Goal: Task Accomplishment & Management: Complete application form

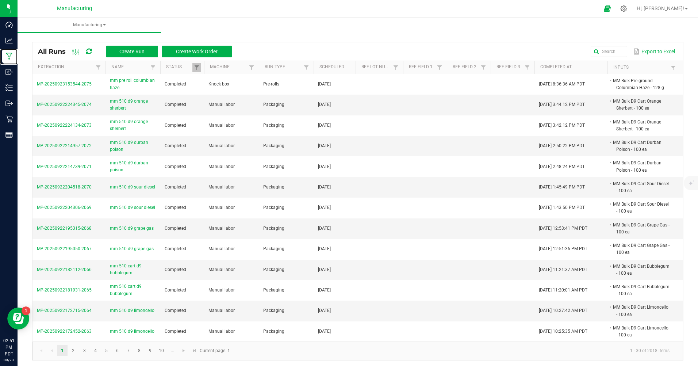
click at [0, 0] on p "Manufacturing" at bounding box center [0, 0] width 0 height 0
click at [131, 51] on span "Create Run" at bounding box center [131, 52] width 25 height 6
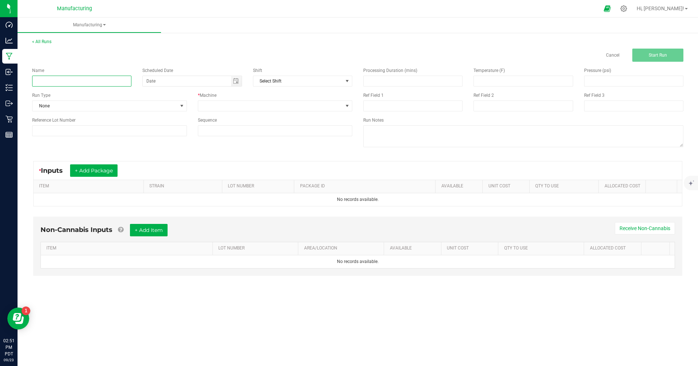
click at [73, 79] on input at bounding box center [81, 81] width 99 height 11
type input "mm honey hole blue [PERSON_NAME] X cheese"
click at [73, 107] on span "None" at bounding box center [104, 106] width 145 height 10
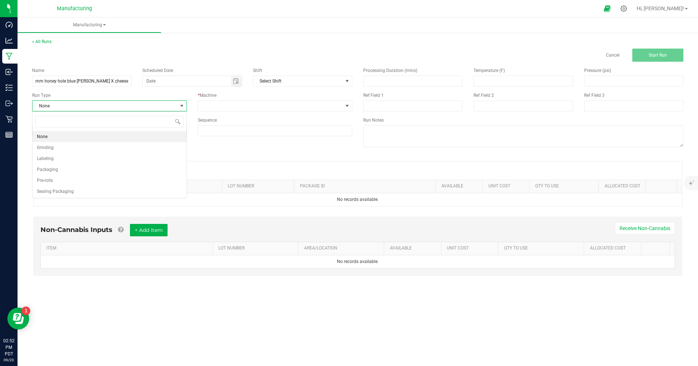
scroll to position [11, 154]
click at [51, 178] on span "Pre-rolls" at bounding box center [45, 180] width 16 height 7
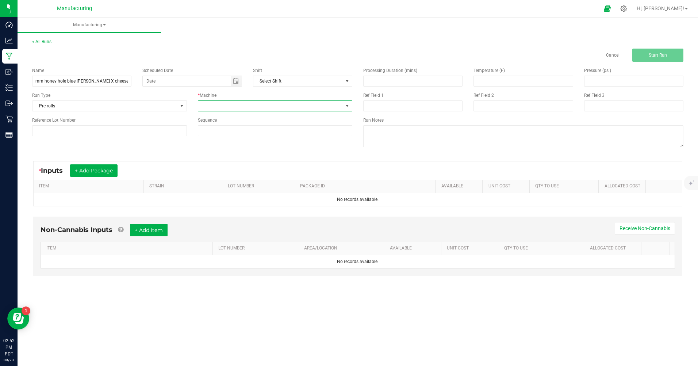
click at [236, 106] on span at bounding box center [270, 106] width 145 height 10
click at [221, 172] on li "Manual labor" at bounding box center [275, 174] width 154 height 12
click at [235, 81] on span "Toggle calendar" at bounding box center [236, 81] width 6 height 6
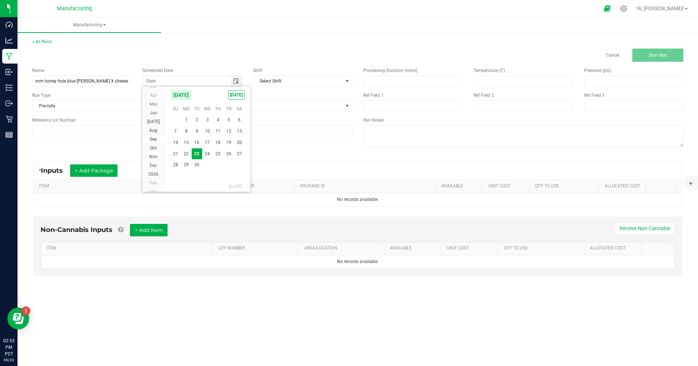
click at [230, 95] on span "[DATE]" at bounding box center [236, 94] width 16 height 9
type input "[DATE]"
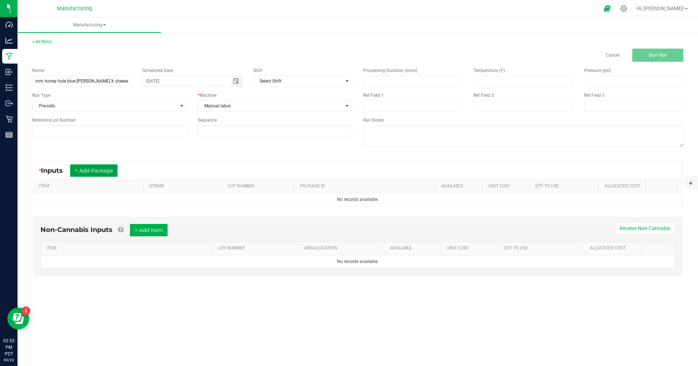
click at [111, 172] on button "+ Add Package" at bounding box center [93, 170] width 47 height 12
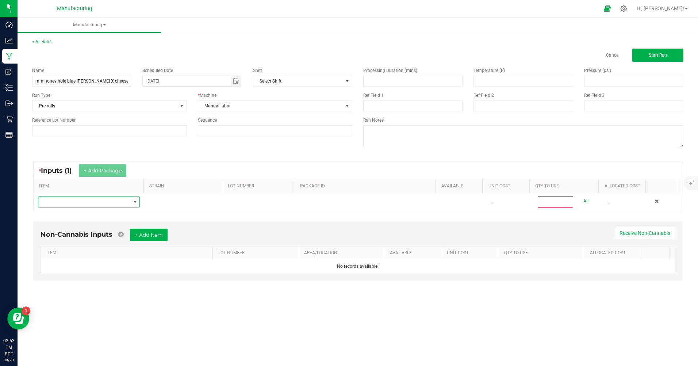
click at [91, 201] on span "NO DATA FOUND" at bounding box center [84, 202] width 92 height 10
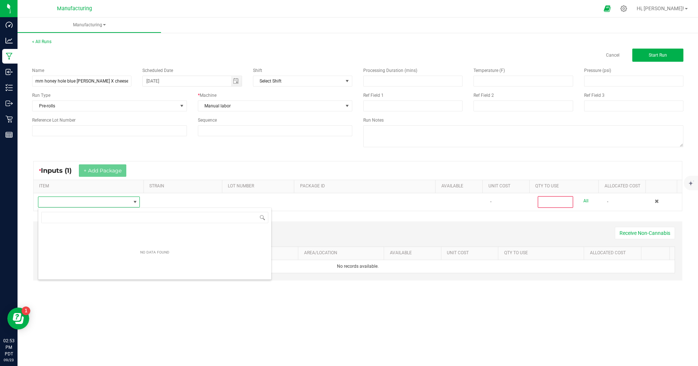
scroll to position [11, 101]
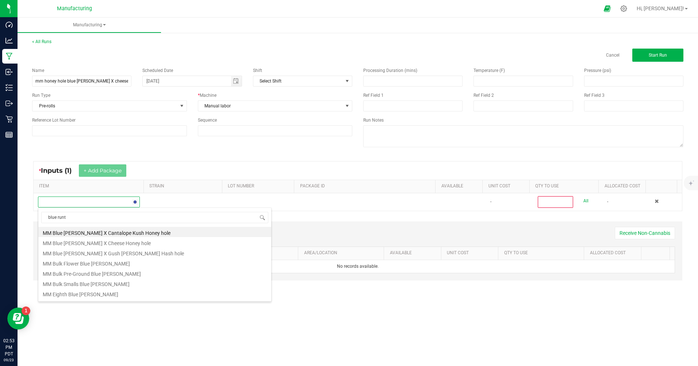
type input "blue [PERSON_NAME]"
click at [82, 278] on li "MM Pre-Roll Blue [PERSON_NAME]" at bounding box center [154, 277] width 233 height 10
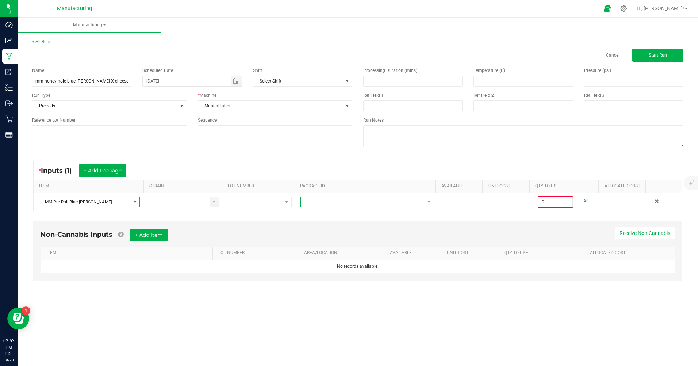
click at [342, 203] on span at bounding box center [363, 202] width 124 height 10
click at [343, 234] on li "CAMMCMF-20250911-005" at bounding box center [364, 233] width 132 height 12
click at [583, 201] on link "All" at bounding box center [585, 201] width 5 height 10
type input "50 ea"
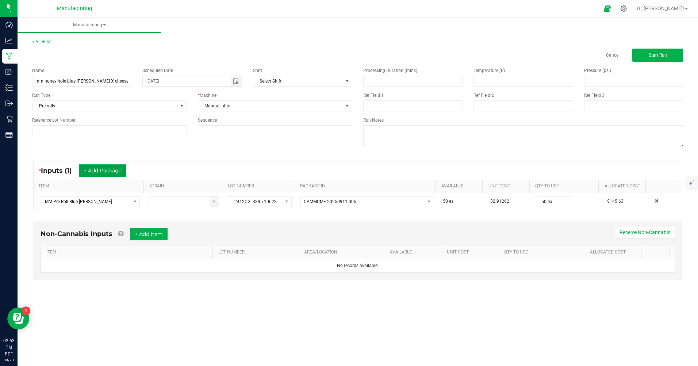
click at [117, 167] on button "+ Add Package" at bounding box center [102, 170] width 47 height 12
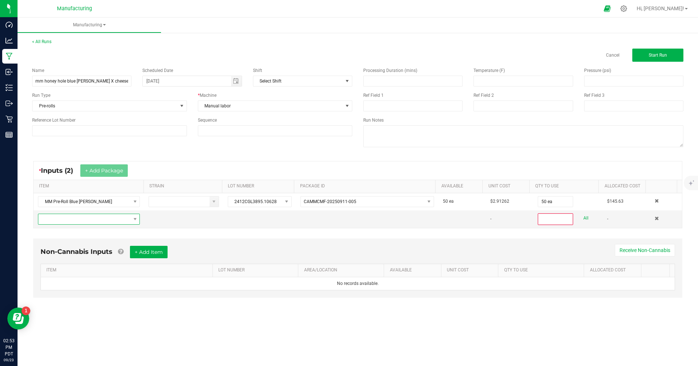
click at [85, 218] on span "NO DATA FOUND" at bounding box center [84, 219] width 92 height 10
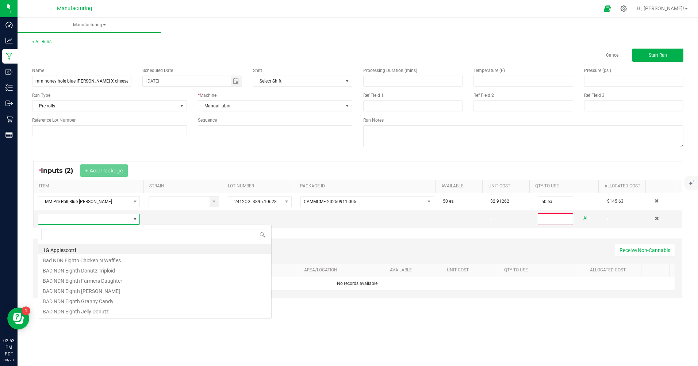
scroll to position [11, 100]
type input "blue [PERSON_NAME]"
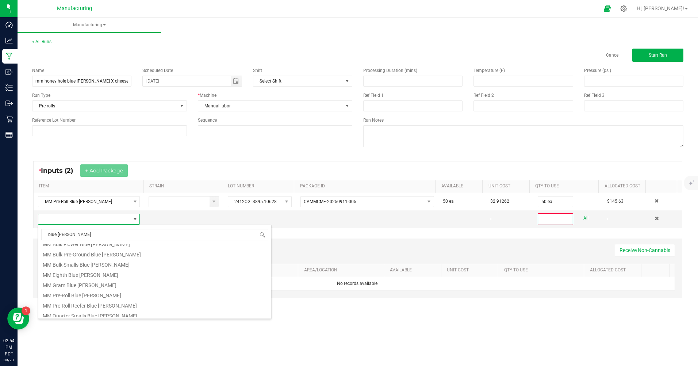
click at [74, 293] on li "MM Pre-Roll Blue [PERSON_NAME]" at bounding box center [154, 294] width 233 height 10
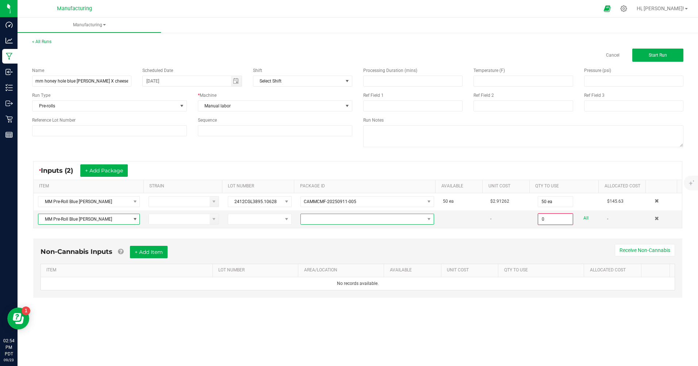
click at [335, 221] on span at bounding box center [363, 219] width 124 height 10
click at [339, 250] on li "CAMMCMF-20250921-003" at bounding box center [364, 250] width 132 height 12
click at [583, 217] on link "All" at bounding box center [585, 218] width 5 height 10
type input "10 ea"
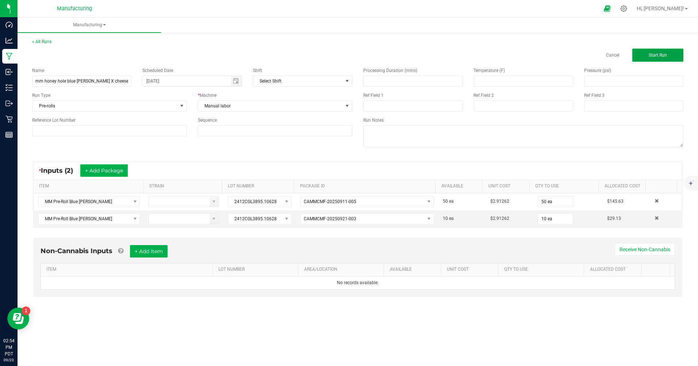
click at [648, 57] on span "Start Run" at bounding box center [657, 55] width 18 height 5
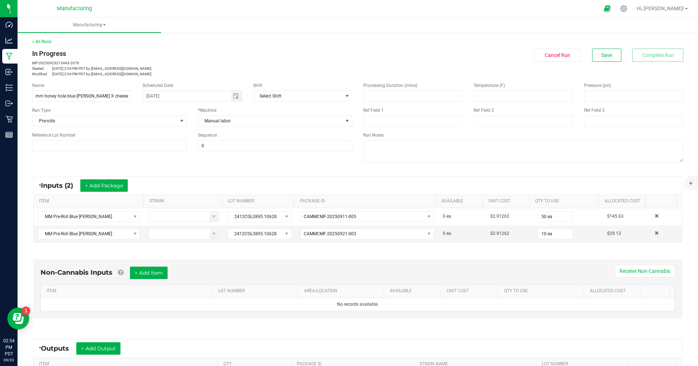
scroll to position [101, 0]
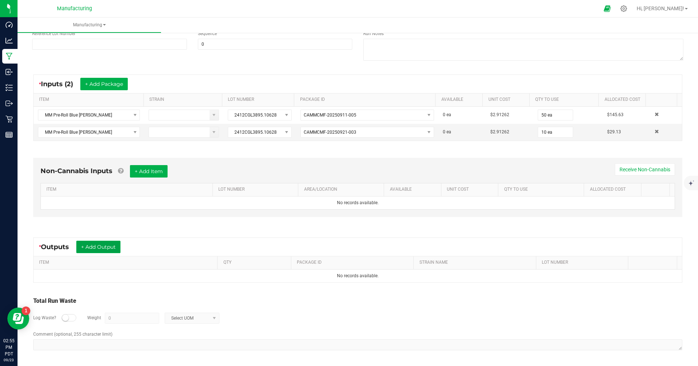
click at [95, 245] on button "+ Add Output" at bounding box center [98, 246] width 44 height 12
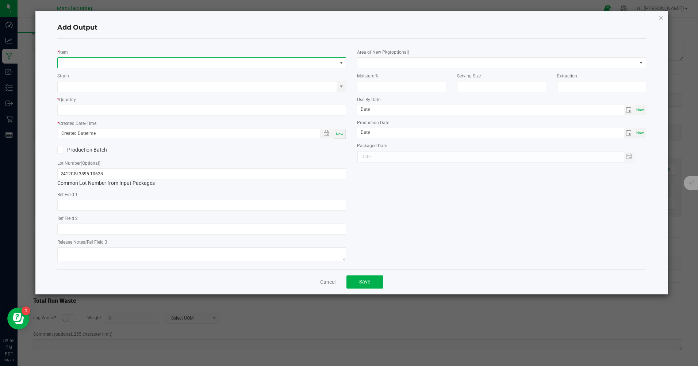
click at [88, 63] on span "NO DATA FOUND" at bounding box center [197, 63] width 279 height 10
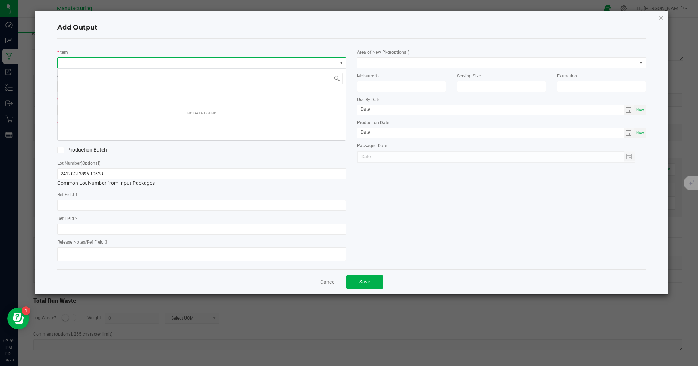
scroll to position [11, 289]
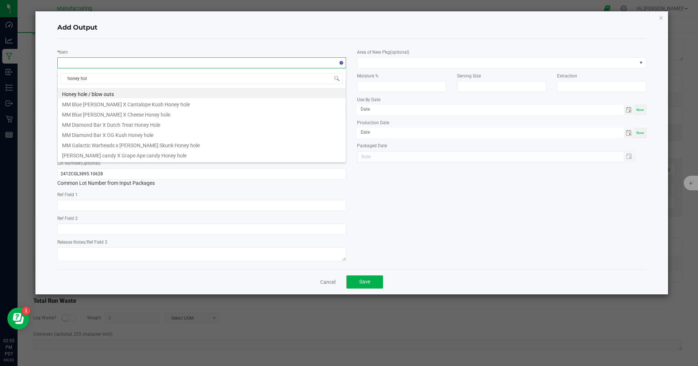
type input "honey hole"
click at [88, 95] on li "Honey hole / blow outs" at bounding box center [202, 93] width 288 height 10
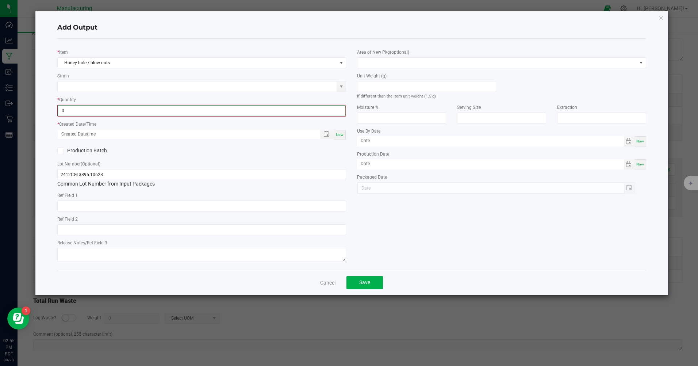
click at [77, 108] on input "0" at bounding box center [201, 110] width 287 height 10
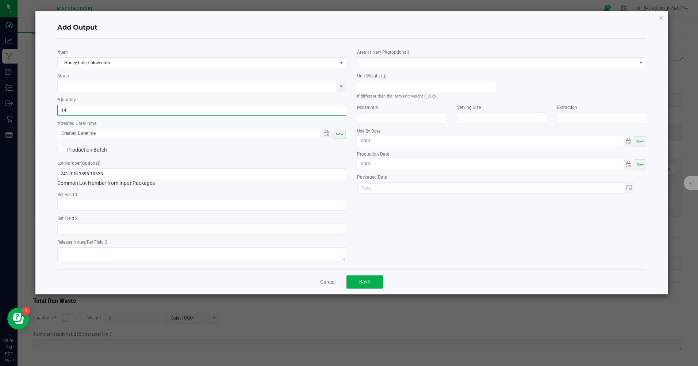
type input "14 ea"
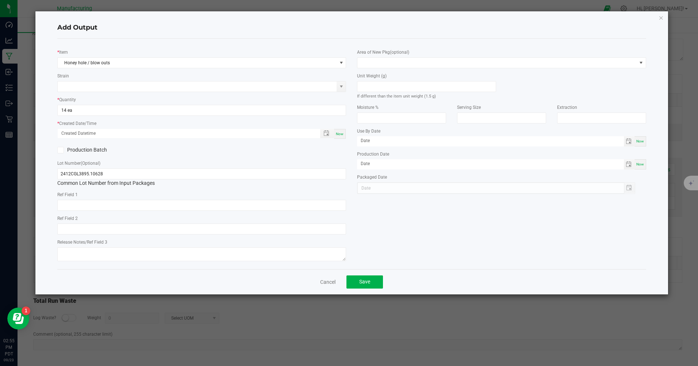
click at [341, 134] on span "Now" at bounding box center [340, 134] width 8 height 4
type input "[DATE] 2:55 PM"
type input "[DATE]"
click at [366, 284] on span "Save" at bounding box center [364, 281] width 11 height 6
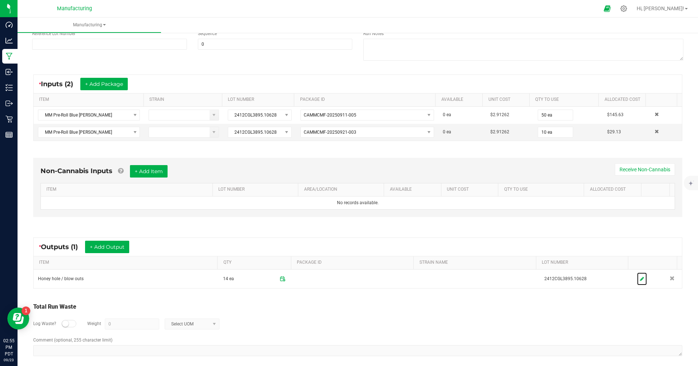
click at [640, 277] on icon at bounding box center [642, 278] width 4 height 5
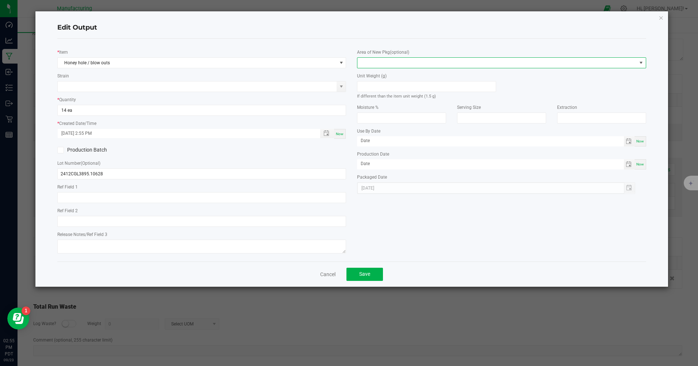
click at [371, 62] on span at bounding box center [496, 63] width 279 height 10
click at [386, 155] on li "Inventory Room" at bounding box center [502, 156] width 288 height 12
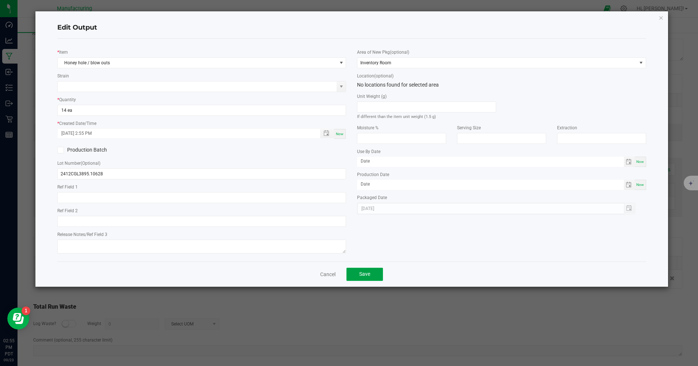
click at [371, 275] on button "Save" at bounding box center [364, 273] width 36 height 13
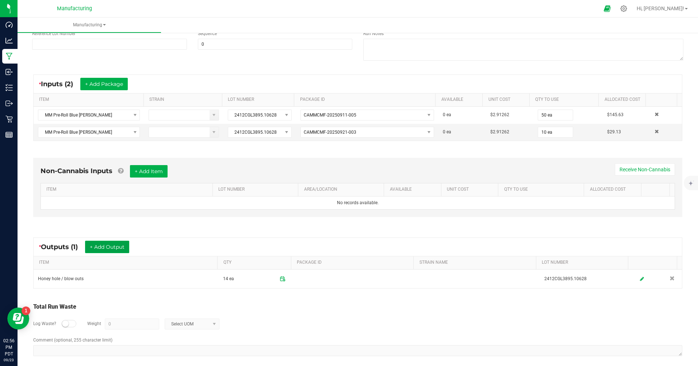
click at [116, 246] on button "+ Add Output" at bounding box center [107, 246] width 44 height 12
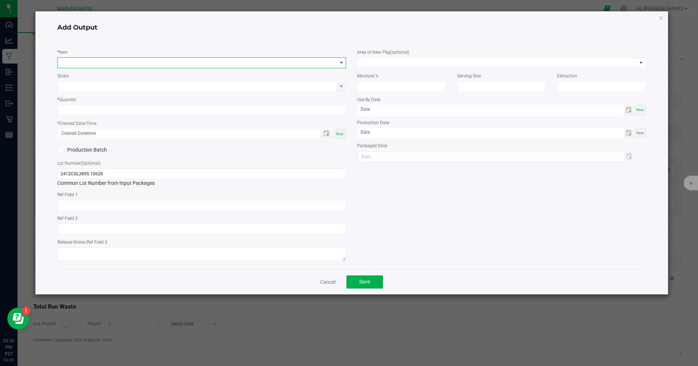
click at [77, 65] on span "NO DATA FOUND" at bounding box center [197, 63] width 279 height 10
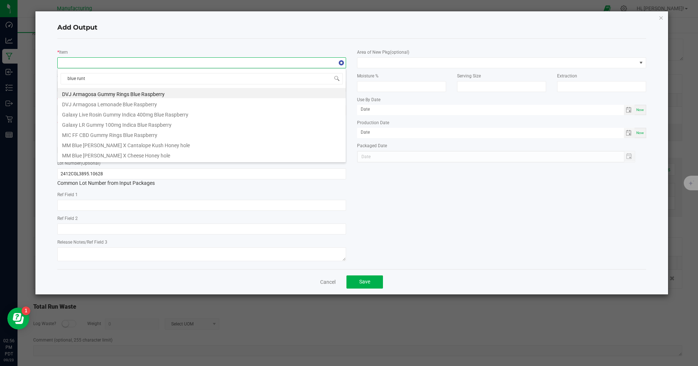
type input "blue [PERSON_NAME]"
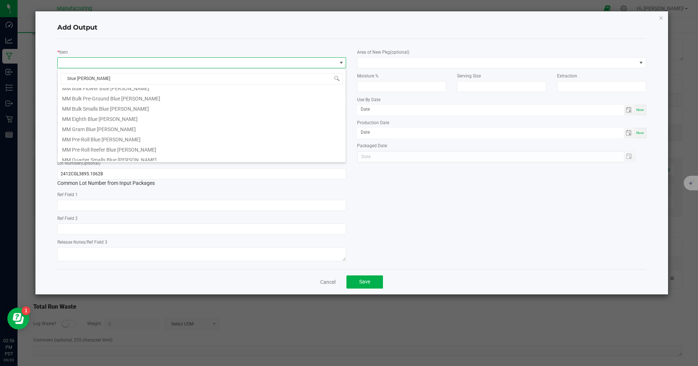
scroll to position [0, 0]
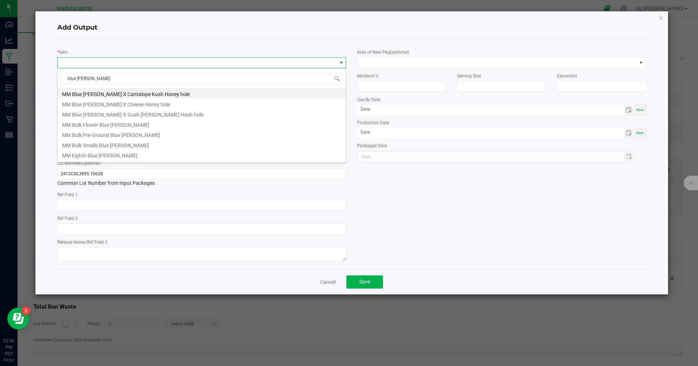
click at [95, 104] on li "MM Blue [PERSON_NAME] X Cheese Honey hole" at bounding box center [202, 103] width 288 height 10
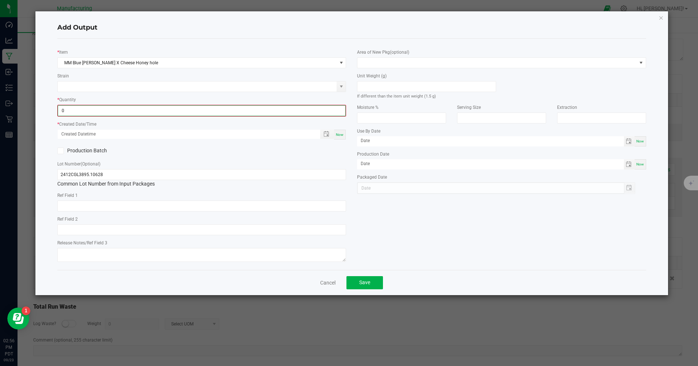
click at [68, 110] on input "0" at bounding box center [201, 110] width 287 height 10
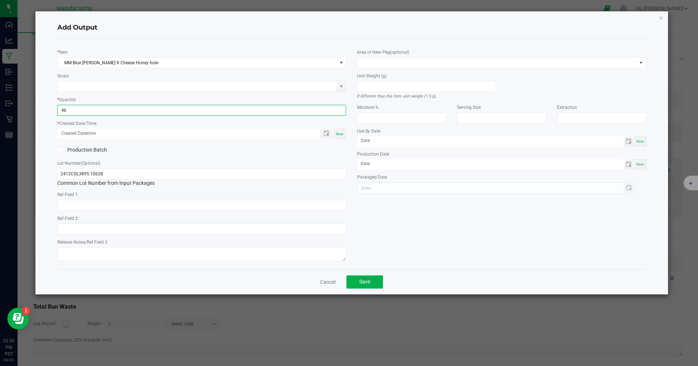
type input "46 ea"
click at [344, 135] on div "Now" at bounding box center [340, 134] width 12 height 10
type input "[DATE] 2:56 PM"
type input "[DATE]"
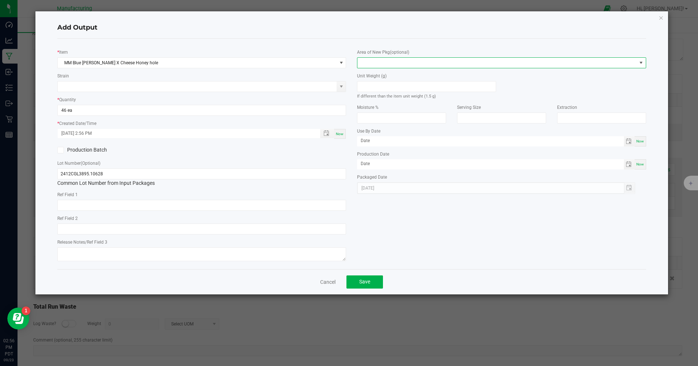
click at [364, 63] on span at bounding box center [496, 63] width 279 height 10
click at [371, 154] on li "Inventory Room" at bounding box center [502, 156] width 288 height 12
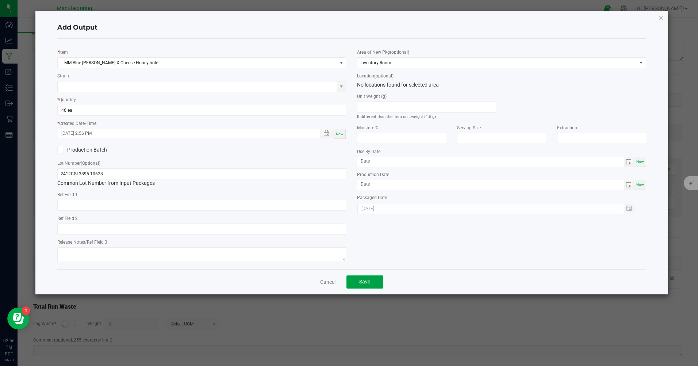
click at [366, 281] on span "Save" at bounding box center [364, 281] width 11 height 6
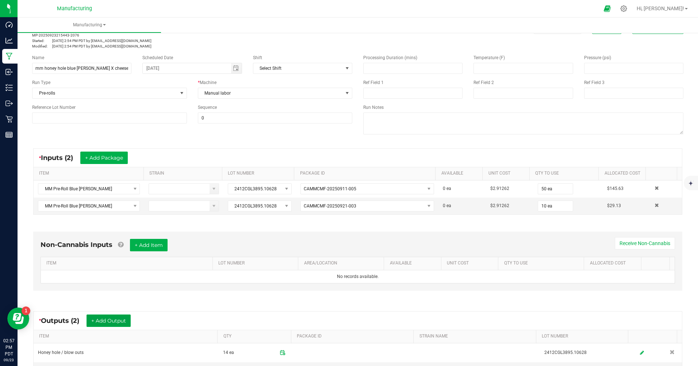
scroll to position [0, 0]
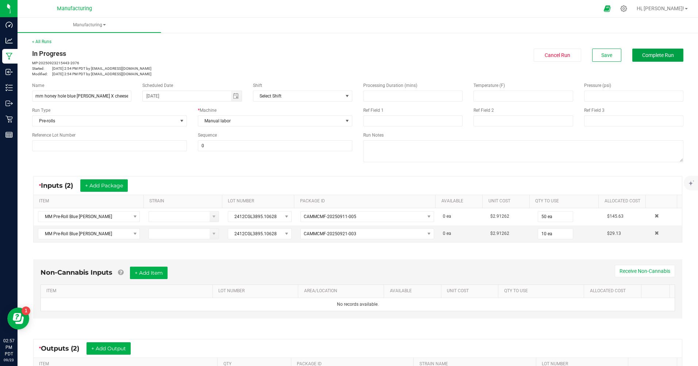
click at [643, 57] on span "Complete Run" at bounding box center [658, 55] width 32 height 6
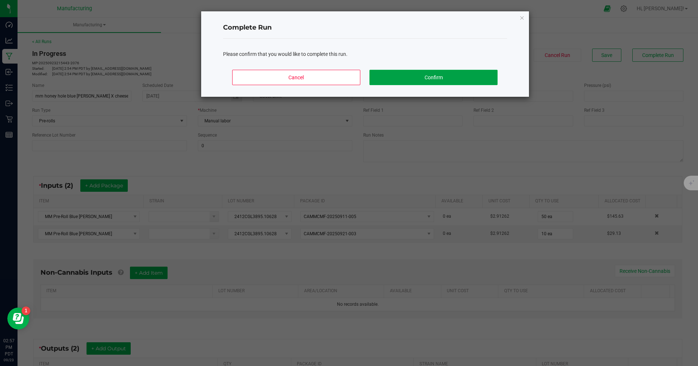
click at [432, 79] on button "Confirm" at bounding box center [433, 77] width 128 height 15
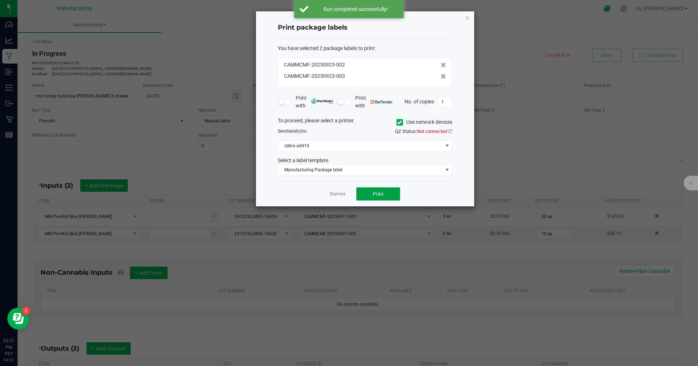
click at [385, 196] on button "Print" at bounding box center [378, 193] width 44 height 13
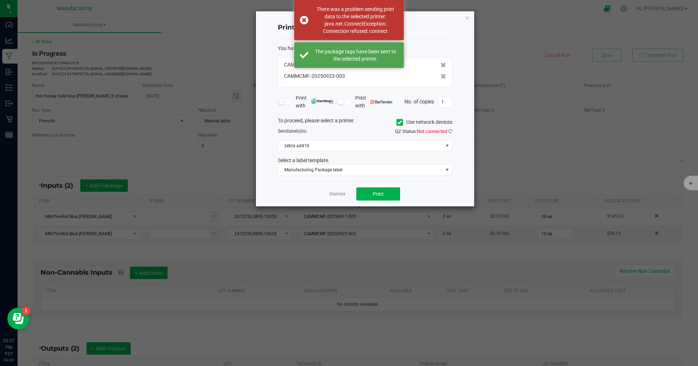
click at [397, 122] on icon at bounding box center [399, 122] width 5 height 0
click at [0, 0] on input "Use network devices" at bounding box center [0, 0] width 0 height 0
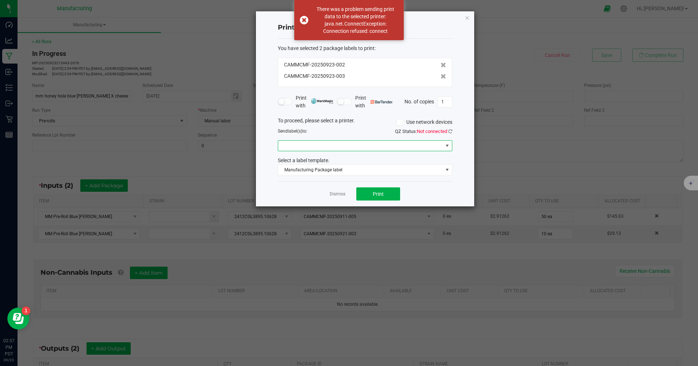
click at [333, 149] on span at bounding box center [360, 145] width 165 height 10
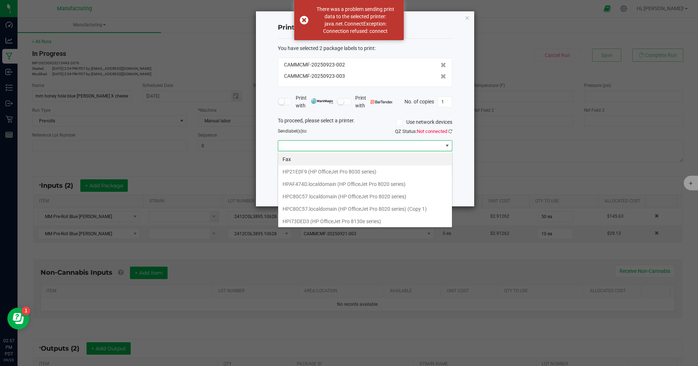
scroll to position [63, 0]
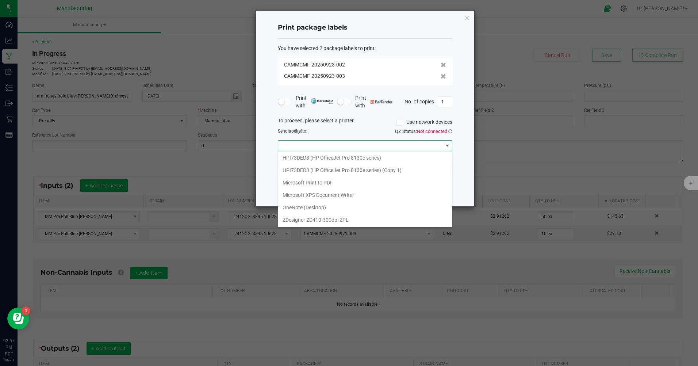
click at [312, 218] on ZPL "ZDesigner ZD410-300dpi ZPL" at bounding box center [365, 219] width 174 height 12
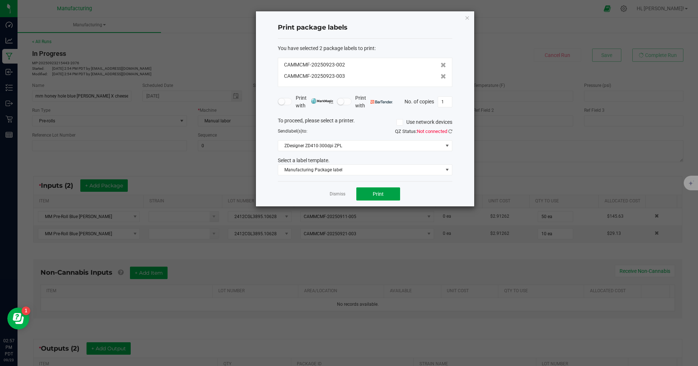
click at [379, 194] on span "Print" at bounding box center [378, 194] width 11 height 6
click at [467, 17] on icon "button" at bounding box center [467, 17] width 5 height 9
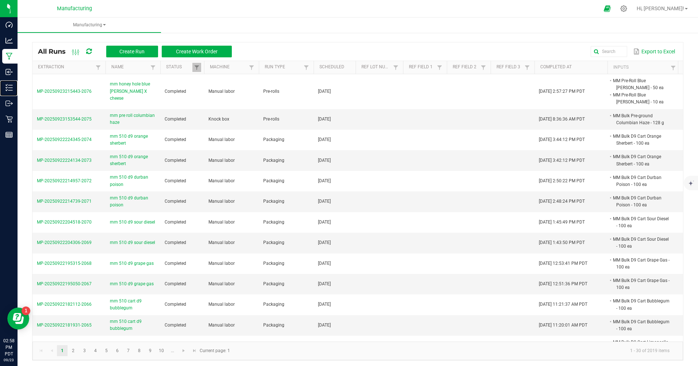
click at [0, 0] on p "Inventory" at bounding box center [0, 0] width 0 height 0
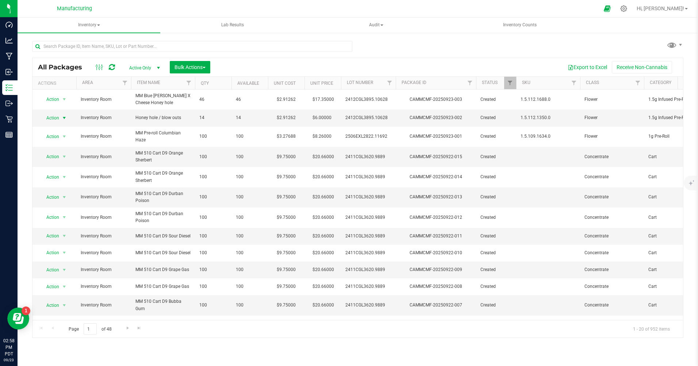
click at [54, 118] on span "Action" at bounding box center [50, 118] width 20 height 10
click at [61, 194] on li "Print package label" at bounding box center [63, 195] width 47 height 11
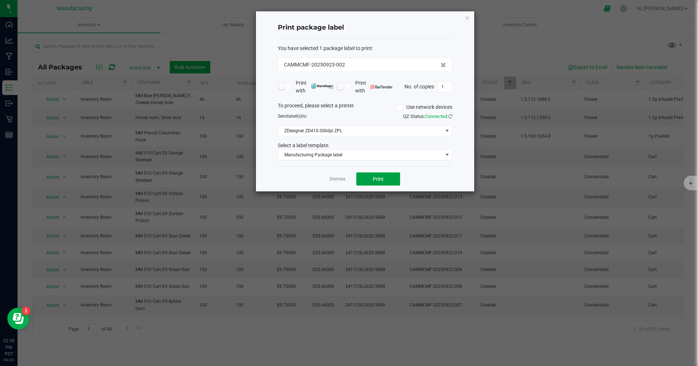
click at [384, 183] on button "Print" at bounding box center [378, 178] width 44 height 13
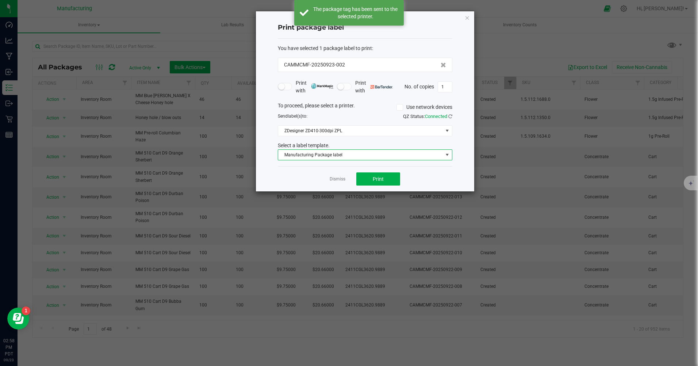
click at [351, 156] on span "Manufacturing Package label" at bounding box center [360, 155] width 165 height 10
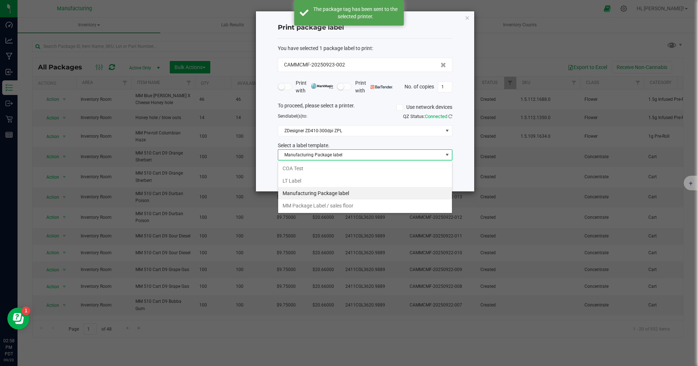
scroll to position [11, 174]
click at [324, 204] on li "MM Package Label / sales floor" at bounding box center [365, 205] width 174 height 12
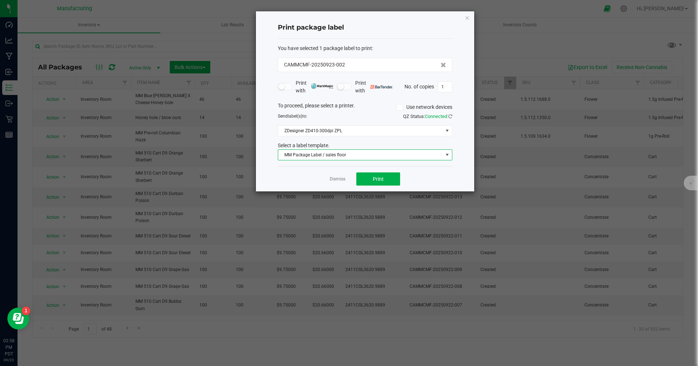
click at [446, 89] on input "1" at bounding box center [445, 87] width 14 height 10
type input "14"
click at [381, 179] on span "Print" at bounding box center [378, 179] width 11 height 6
click at [469, 18] on icon "button" at bounding box center [467, 17] width 5 height 9
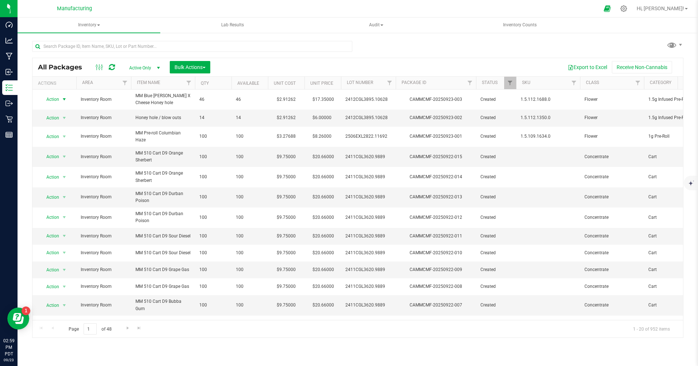
click at [51, 98] on span "Action" at bounding box center [50, 99] width 20 height 10
click at [61, 177] on li "Print package label" at bounding box center [63, 176] width 47 height 11
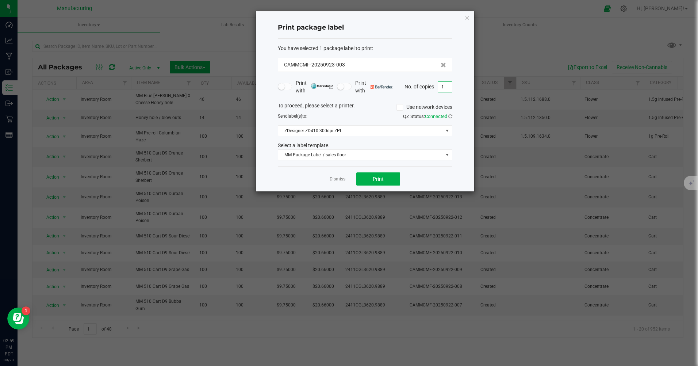
click at [446, 90] on input "1" at bounding box center [445, 87] width 14 height 10
type input "46"
click at [378, 179] on span "Print" at bounding box center [378, 179] width 11 height 6
click at [338, 177] on link "Dismiss" at bounding box center [338, 179] width 16 height 6
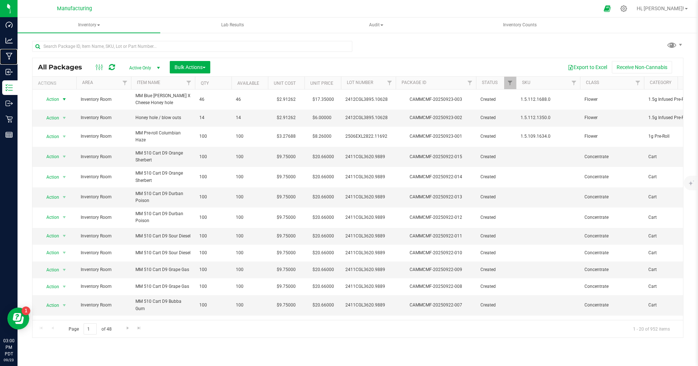
click at [9, 51] on div "Manufacturing" at bounding box center [9, 56] width 15 height 15
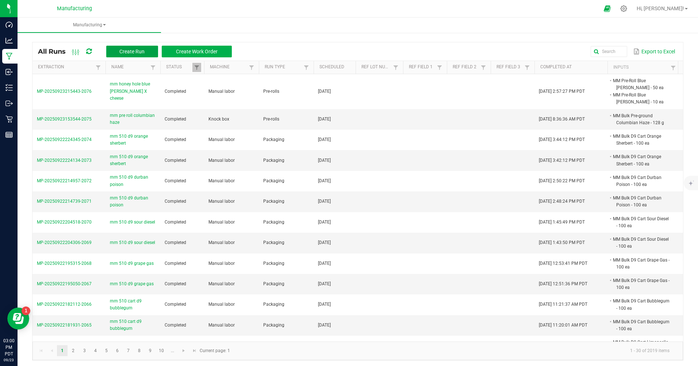
click at [136, 48] on button "Create Run" at bounding box center [132, 52] width 52 height 12
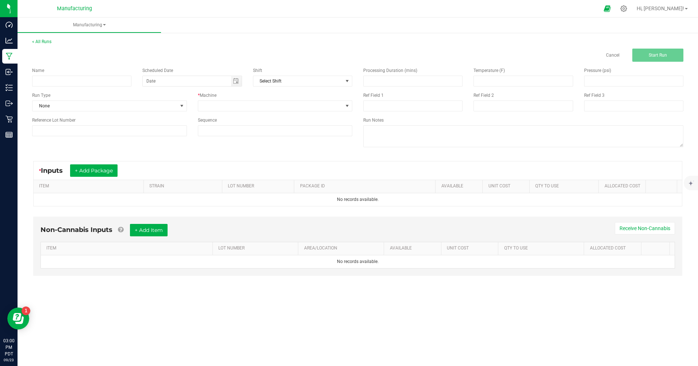
click at [95, 78] on div "Name" at bounding box center [82, 76] width 110 height 19
click at [95, 78] on input at bounding box center [81, 81] width 99 height 11
type input "mm 510 bubba gum"
click at [239, 83] on span "Toggle calendar" at bounding box center [236, 81] width 11 height 10
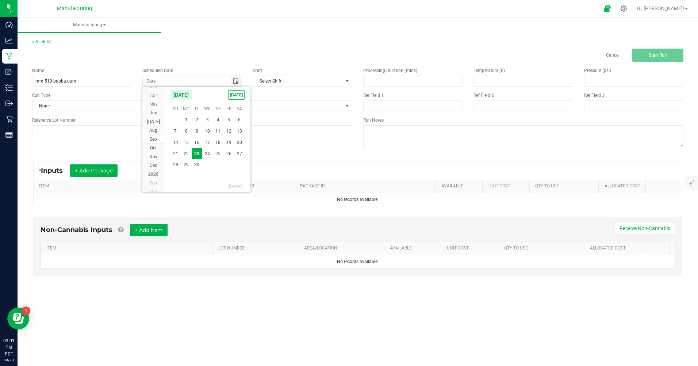
click at [235, 94] on span "[DATE]" at bounding box center [236, 94] width 16 height 9
type input "[DATE]"
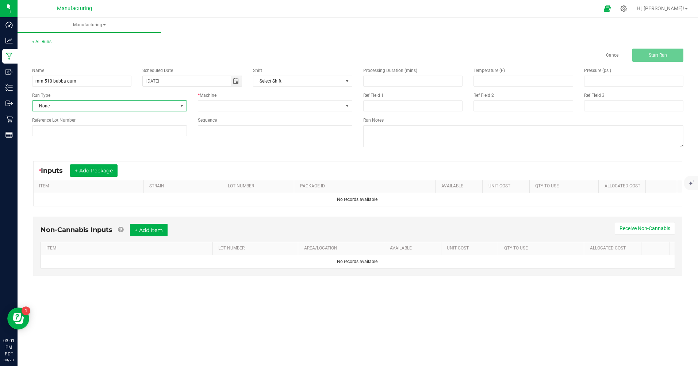
click at [49, 105] on span "None" at bounding box center [104, 106] width 145 height 10
click at [50, 172] on span "Packaging" at bounding box center [47, 169] width 21 height 7
click at [350, 104] on span at bounding box center [347, 106] width 9 height 10
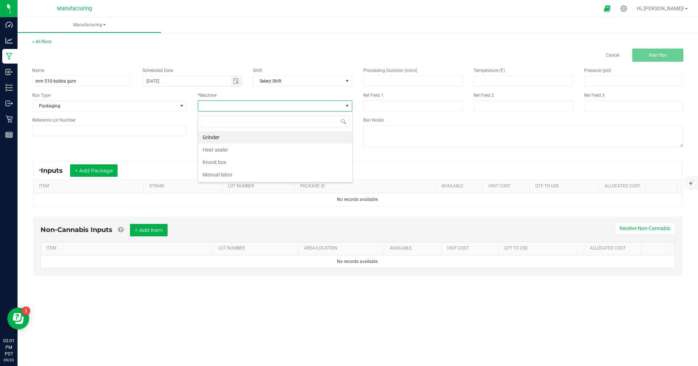
click at [212, 175] on li "Manual labor" at bounding box center [275, 174] width 154 height 12
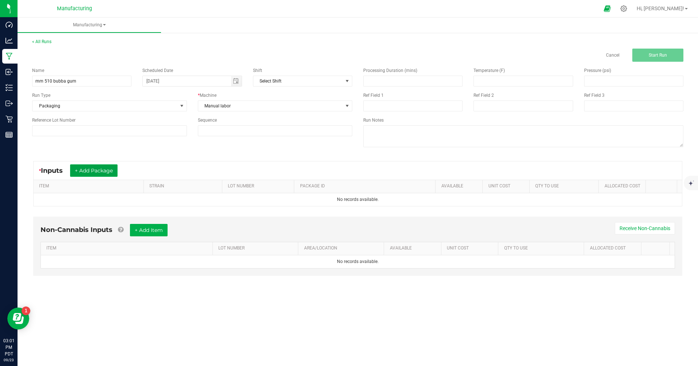
click at [106, 169] on button "+ Add Package" at bounding box center [93, 170] width 47 height 12
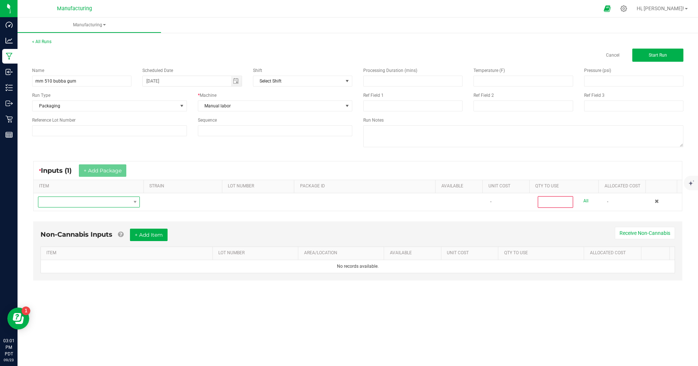
click at [88, 201] on span "NO DATA FOUND" at bounding box center [84, 202] width 92 height 10
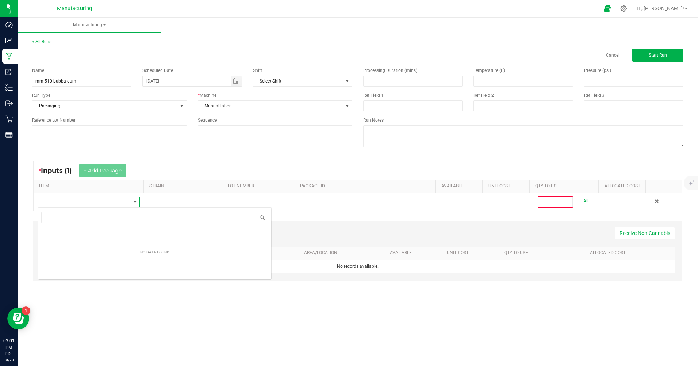
scroll to position [11, 101]
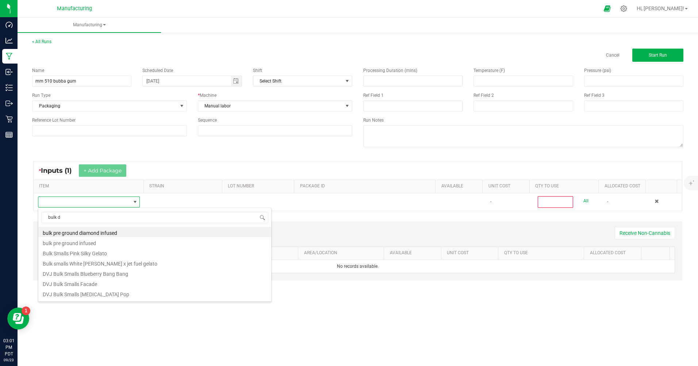
type input "bulk d9"
click at [101, 243] on li "MM Bulk D9 Cart Bubblegum" at bounding box center [154, 242] width 233 height 10
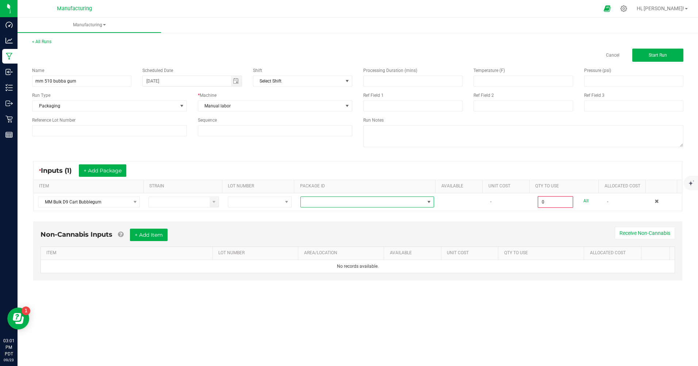
click at [319, 199] on span at bounding box center [363, 202] width 124 height 10
click at [347, 281] on li "CAMMCMF-20250822-143" at bounding box center [364, 282] width 132 height 12
click at [583, 199] on link "All" at bounding box center [585, 201] width 5 height 10
type input "100 ea"
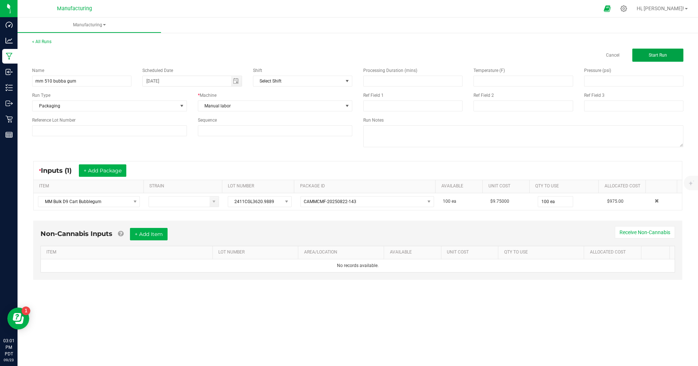
click at [668, 56] on button "Start Run" at bounding box center [657, 55] width 51 height 13
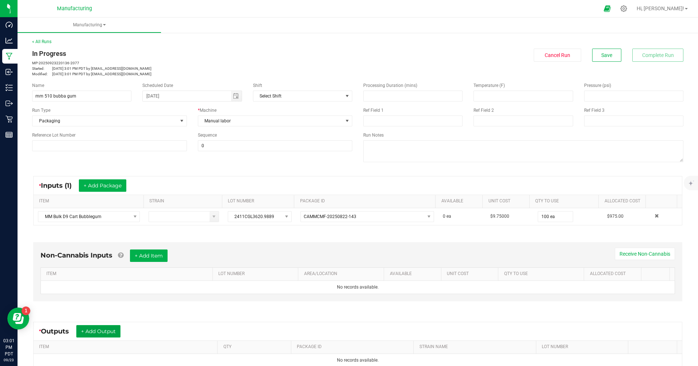
click at [112, 325] on button "+ Add Output" at bounding box center [98, 331] width 44 height 12
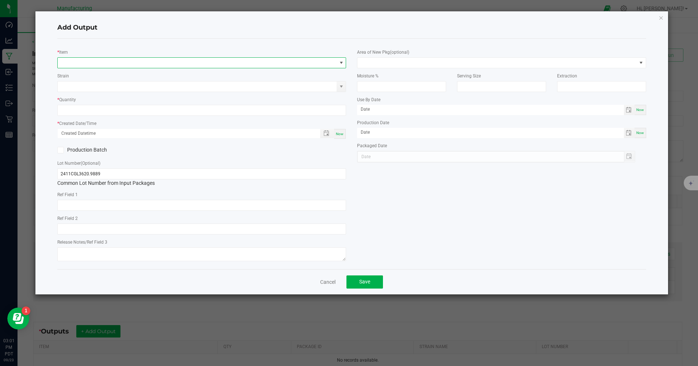
click at [203, 66] on span "NO DATA FOUND" at bounding box center [197, 63] width 279 height 10
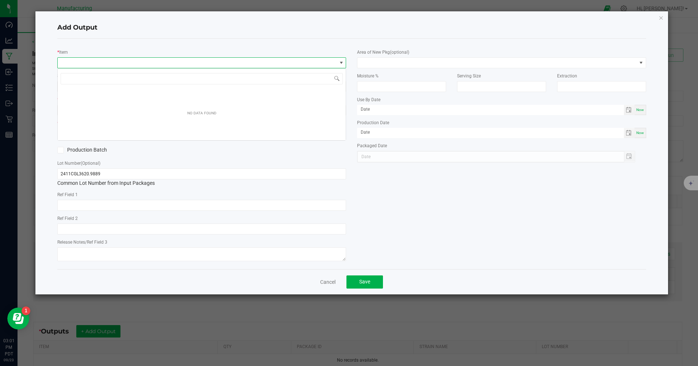
scroll to position [11, 289]
type input "mm 510"
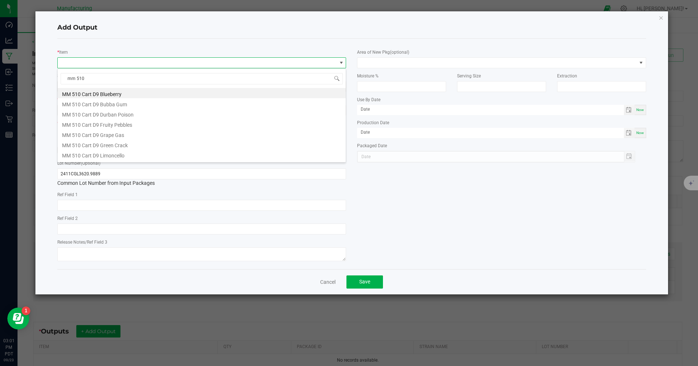
click at [113, 105] on li "MM 510 Cart D9 Bubba Gum" at bounding box center [202, 103] width 288 height 10
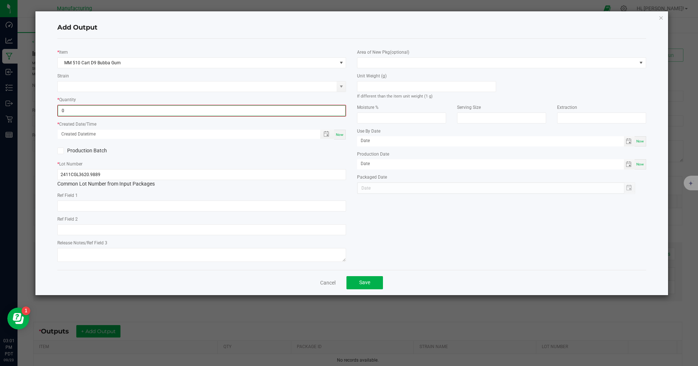
click at [82, 113] on input "0" at bounding box center [201, 110] width 287 height 10
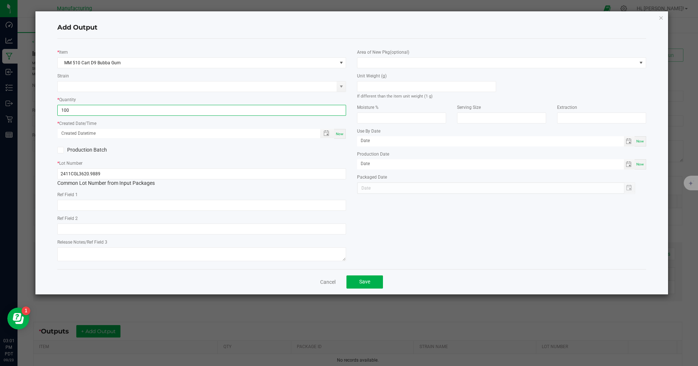
type input "100 ea"
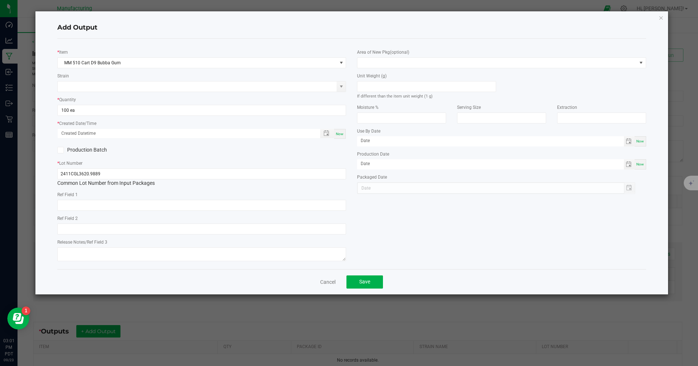
click at [338, 130] on div "Now" at bounding box center [340, 134] width 12 height 10
type input "[DATE] 3:01 PM"
type input "[DATE]"
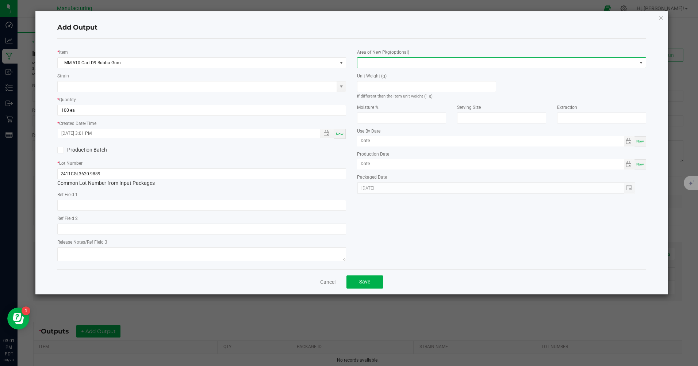
click at [448, 59] on span at bounding box center [496, 63] width 279 height 10
click at [370, 159] on li "Inventory Room" at bounding box center [502, 156] width 288 height 12
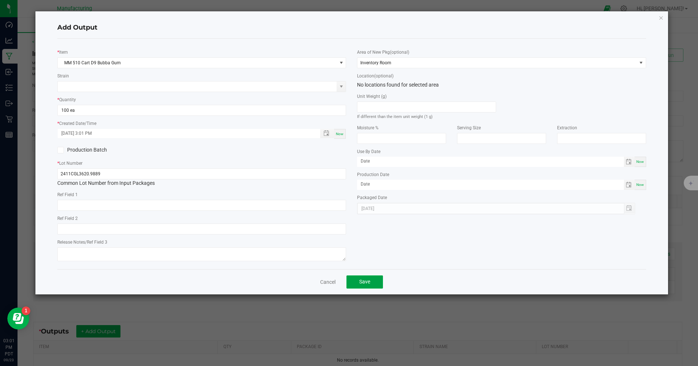
click at [373, 286] on button "Save" at bounding box center [364, 281] width 36 height 13
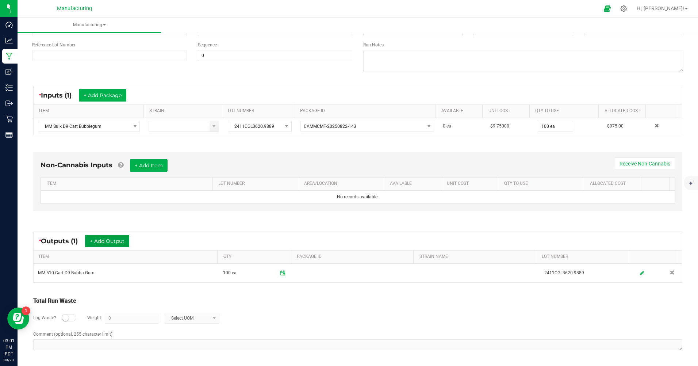
scroll to position [0, 0]
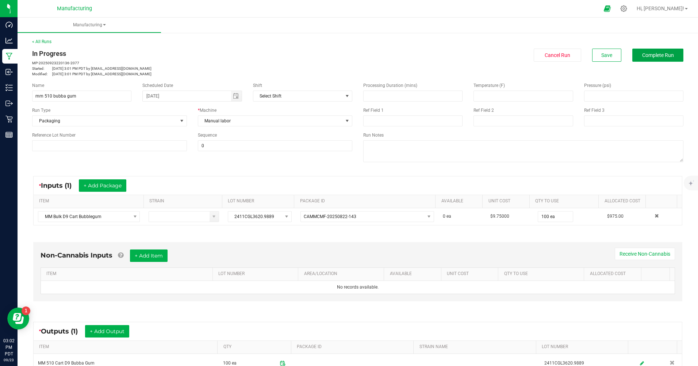
click at [633, 60] on button "Complete Run" at bounding box center [657, 55] width 51 height 13
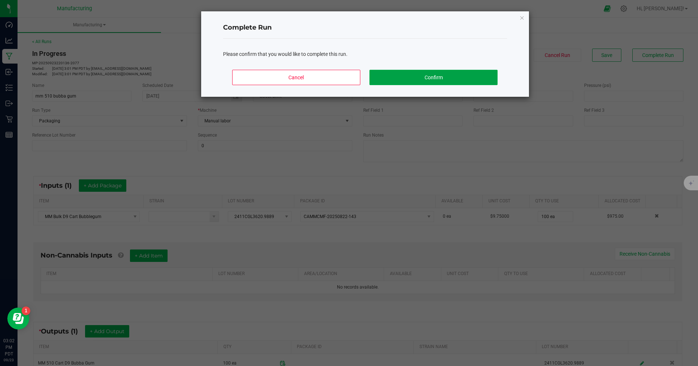
click at [425, 74] on button "Confirm" at bounding box center [433, 77] width 128 height 15
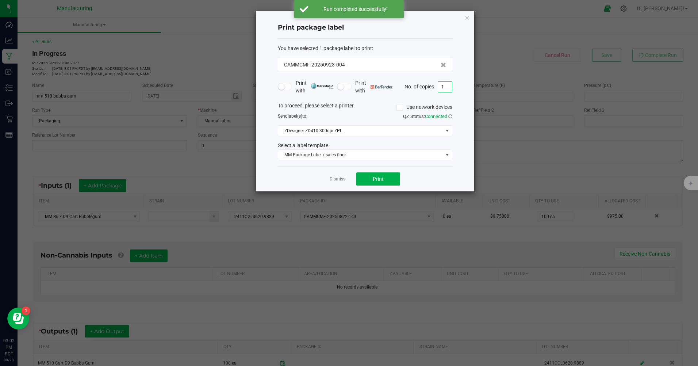
click at [442, 86] on input "1" at bounding box center [445, 87] width 14 height 10
click at [443, 170] on div "Dismiss Print" at bounding box center [365, 178] width 174 height 25
click at [382, 177] on span "Print" at bounding box center [378, 179] width 11 height 6
click at [440, 88] on input "100" at bounding box center [445, 87] width 14 height 10
type input "1"
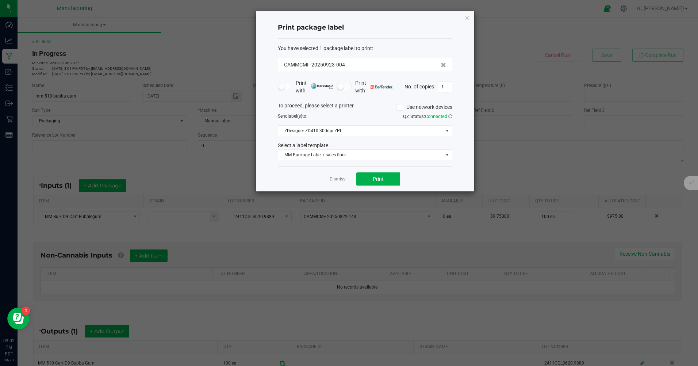
click at [444, 181] on div "Dismiss Print" at bounding box center [365, 178] width 174 height 25
click at [444, 155] on span at bounding box center [447, 155] width 6 height 6
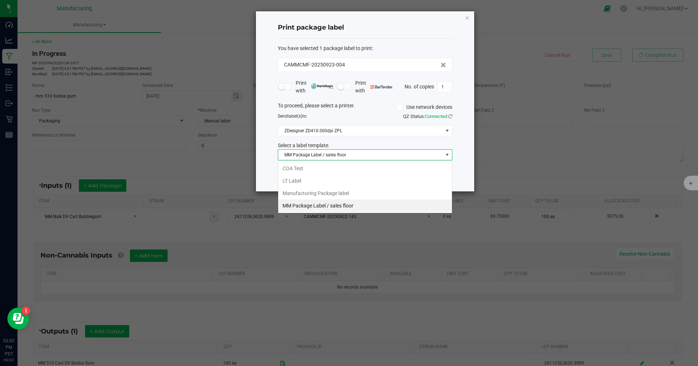
scroll to position [11, 174]
click at [289, 192] on li "Manufacturing Package label" at bounding box center [365, 193] width 174 height 12
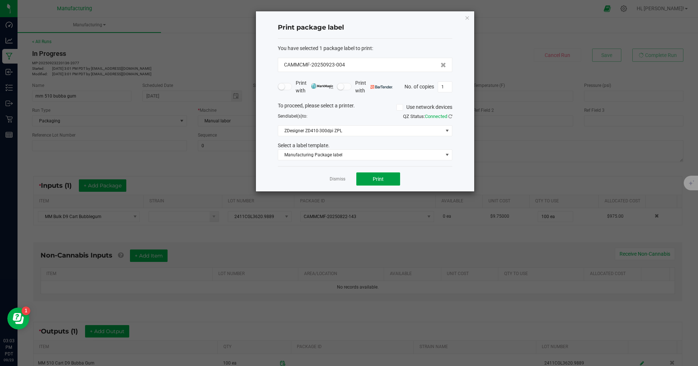
click at [386, 181] on button "Print" at bounding box center [378, 178] width 44 height 13
click at [466, 18] on icon "button" at bounding box center [467, 17] width 5 height 9
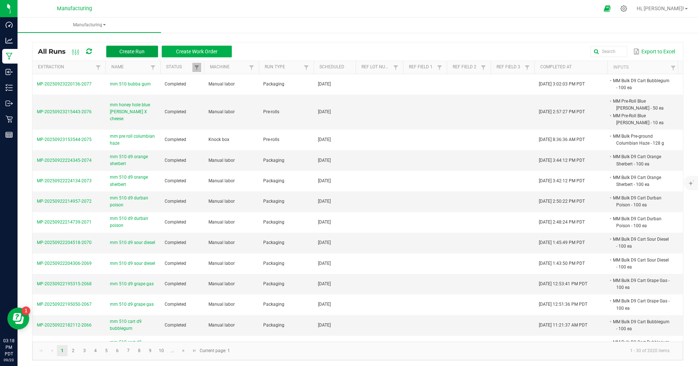
click at [140, 52] on span "Create Run" at bounding box center [131, 52] width 25 height 6
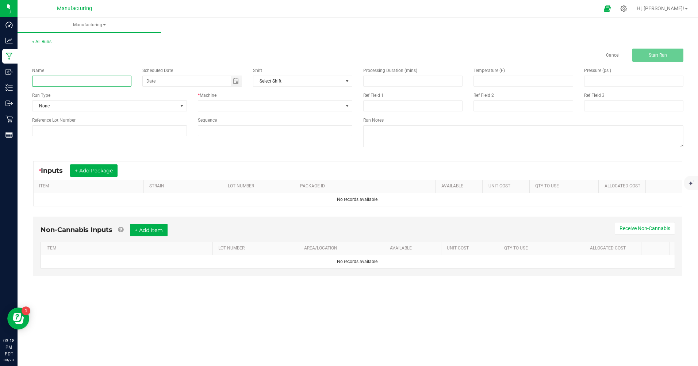
click at [88, 80] on input at bounding box center [81, 81] width 99 height 11
type input "mm pre roll house special"
click at [87, 108] on span "None" at bounding box center [104, 106] width 145 height 10
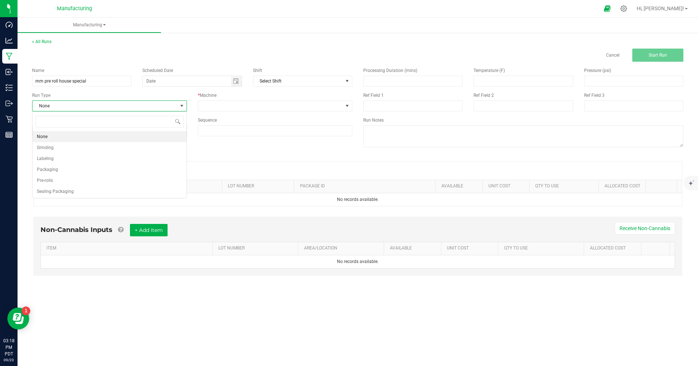
scroll to position [11, 154]
click at [53, 181] on span "Pre-rolls" at bounding box center [45, 180] width 16 height 7
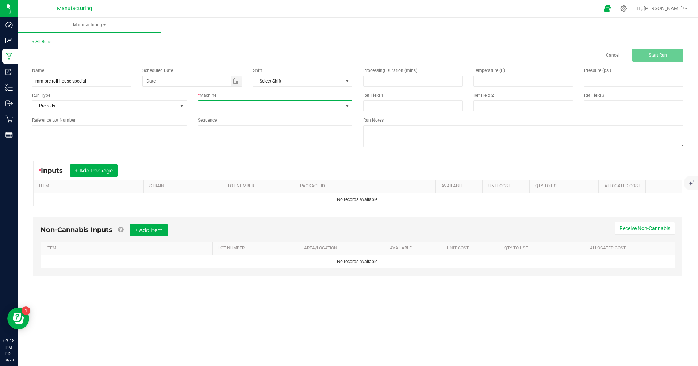
click at [254, 108] on span at bounding box center [270, 106] width 145 height 10
click at [222, 162] on li "Knock box" at bounding box center [275, 162] width 154 height 12
click at [104, 170] on button "+ Add Package" at bounding box center [93, 170] width 47 height 12
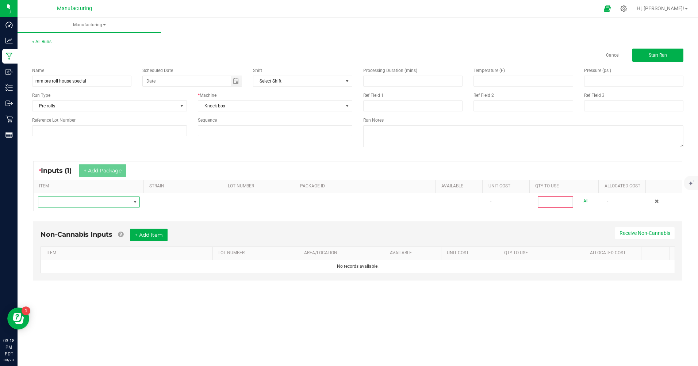
click at [94, 199] on span "NO DATA FOUND" at bounding box center [84, 202] width 92 height 10
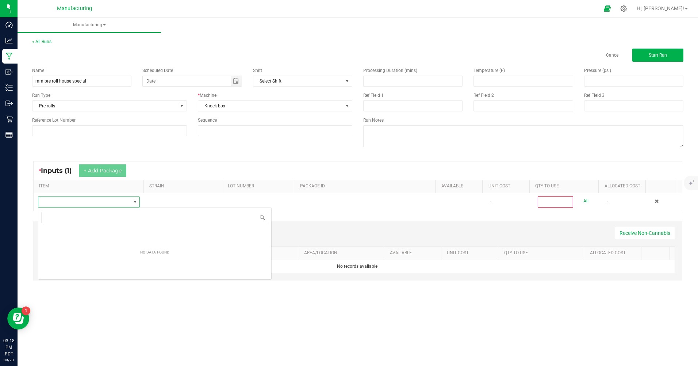
scroll to position [11, 101]
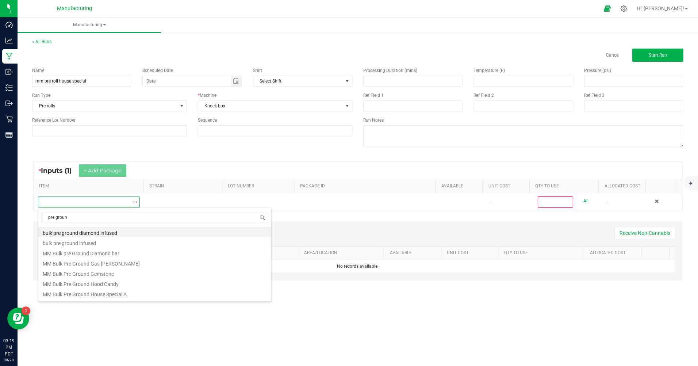
type input "pre ground"
click at [92, 294] on li "MM Bulk Pre Ground House Special A" at bounding box center [154, 293] width 233 height 10
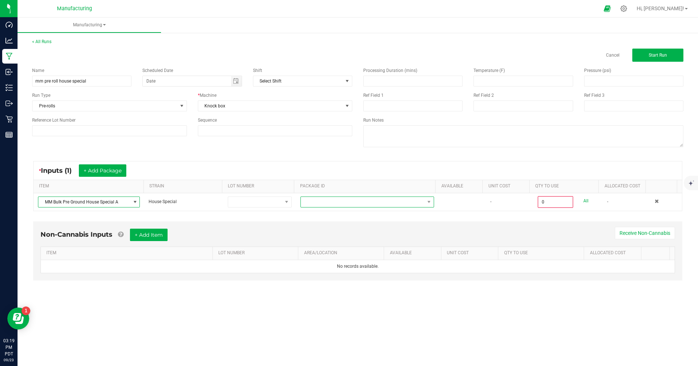
click at [380, 205] on span at bounding box center [363, 202] width 124 height 10
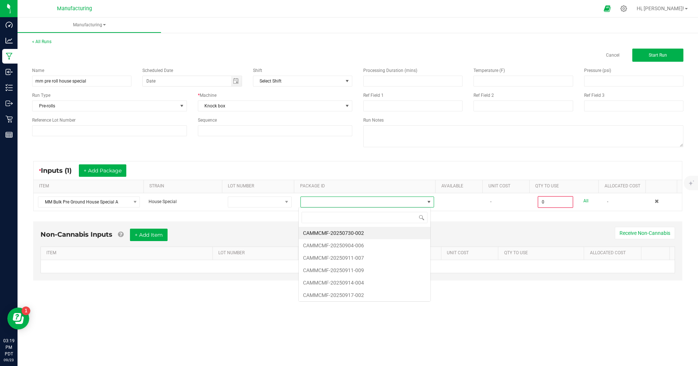
scroll to position [11, 132]
click at [350, 245] on li "CAMMCMF-20250904-006" at bounding box center [364, 245] width 132 height 12
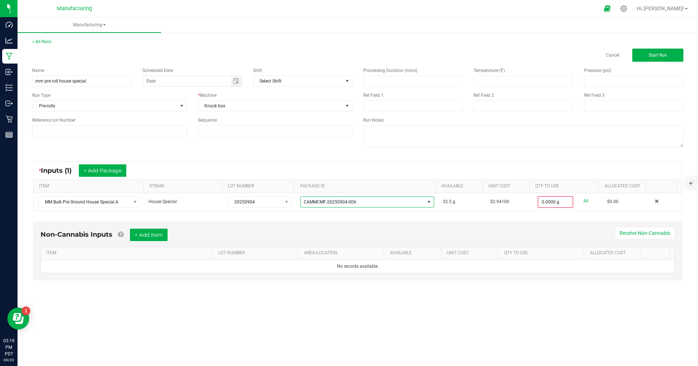
click at [357, 203] on span "CAMMCMF-20250904-006" at bounding box center [363, 202] width 124 height 10
click at [361, 244] on li "CAMMCMF-20250911-007" at bounding box center [364, 245] width 132 height 12
click at [355, 203] on span "CAMMCMF-20250911-007" at bounding box center [363, 202] width 124 height 10
click at [359, 232] on li "CAMMCMF-20250730-002" at bounding box center [364, 233] width 132 height 12
click at [543, 201] on input "0" at bounding box center [555, 202] width 34 height 10
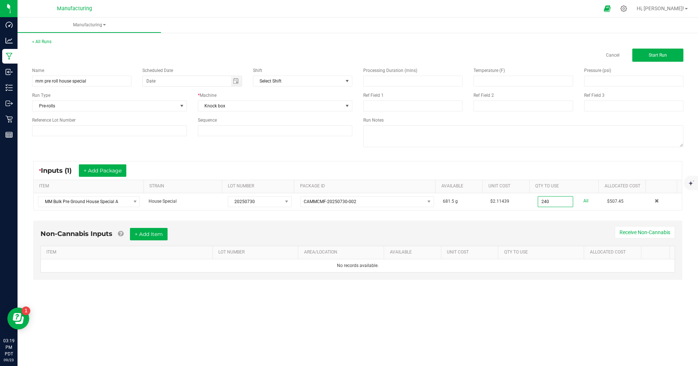
type input "240.0000 g"
click at [530, 218] on div "Non-Cannabis Inputs + Add Item Receive Non-Cannabis ITEM LOT NUMBER AREA/LOCATI…" at bounding box center [358, 255] width 662 height 77
click at [661, 55] on span "Start Run" at bounding box center [657, 55] width 18 height 5
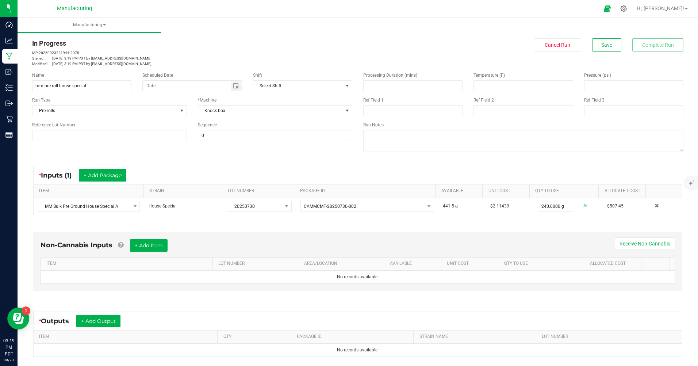
scroll to position [84, 0]
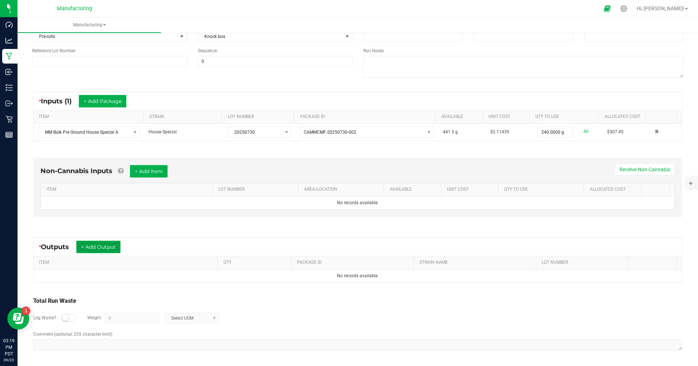
click at [103, 248] on button "+ Add Output" at bounding box center [98, 246] width 44 height 12
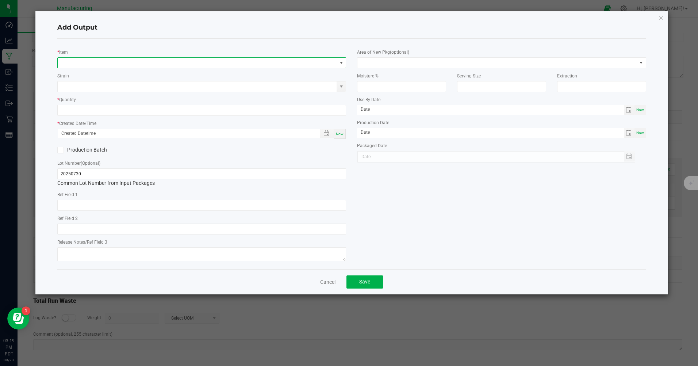
click at [76, 65] on span "NO DATA FOUND" at bounding box center [197, 63] width 279 height 10
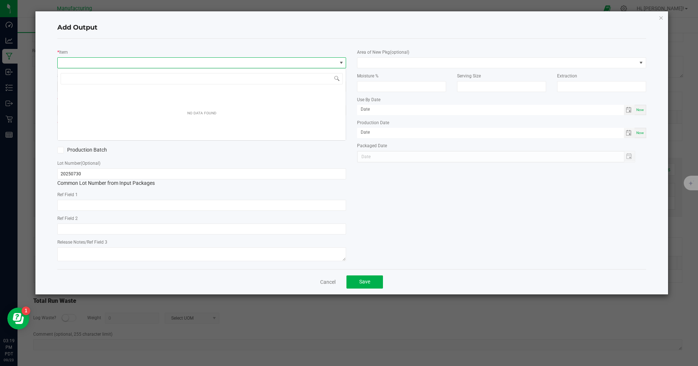
scroll to position [11, 289]
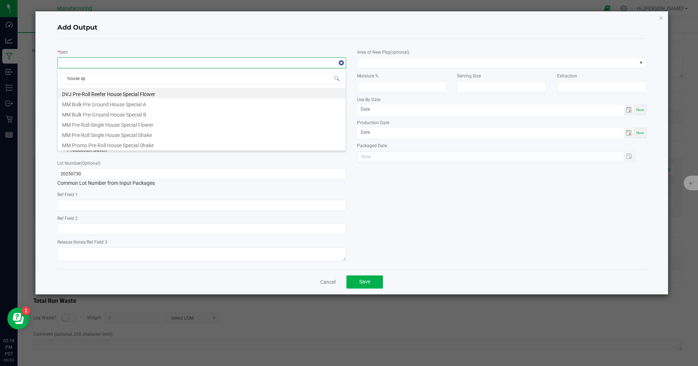
type input "house spe"
click at [87, 123] on li "MM Pre-Roll Single House Special Flower" at bounding box center [202, 124] width 288 height 10
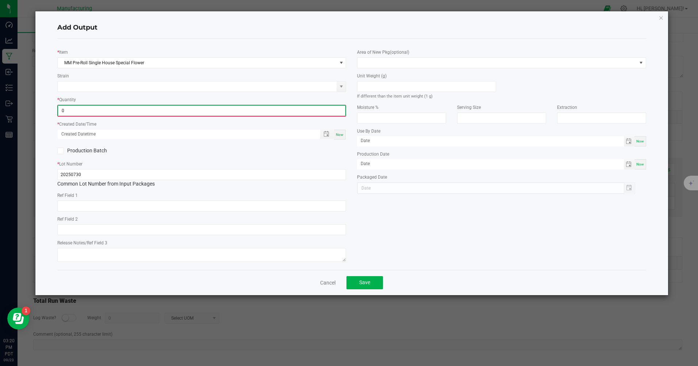
click at [75, 109] on input "0" at bounding box center [201, 110] width 287 height 10
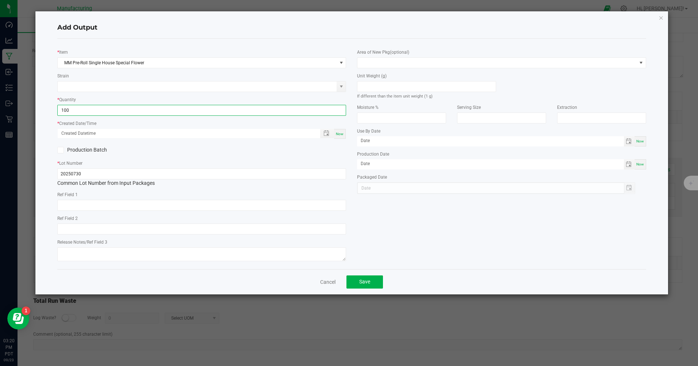
type input "100 ea"
click at [344, 136] on div "Now" at bounding box center [340, 134] width 12 height 10
type input "[DATE] 3:20 PM"
type input "[DATE]"
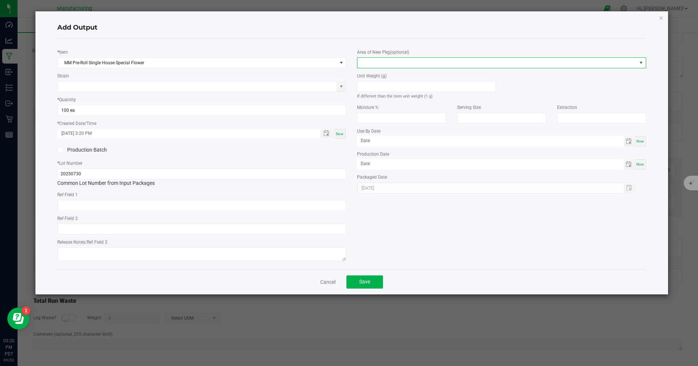
click at [382, 60] on span at bounding box center [496, 63] width 279 height 10
click at [386, 153] on li "Inventory Room" at bounding box center [502, 156] width 288 height 12
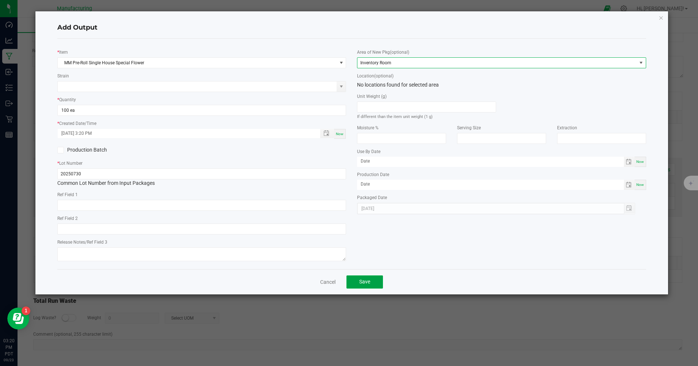
click at [363, 284] on span "Save" at bounding box center [364, 281] width 11 height 6
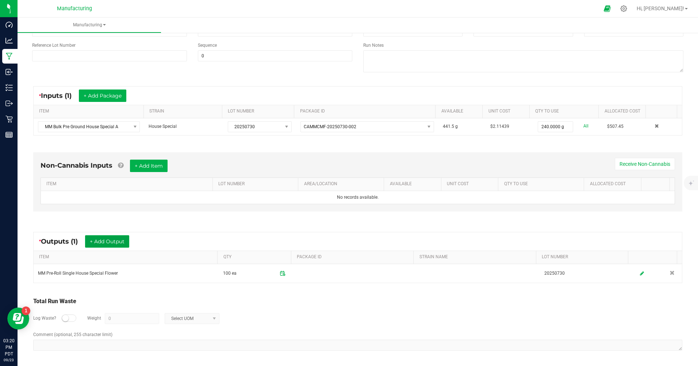
scroll to position [90, 0]
click at [110, 239] on button "+ Add Output" at bounding box center [107, 241] width 44 height 12
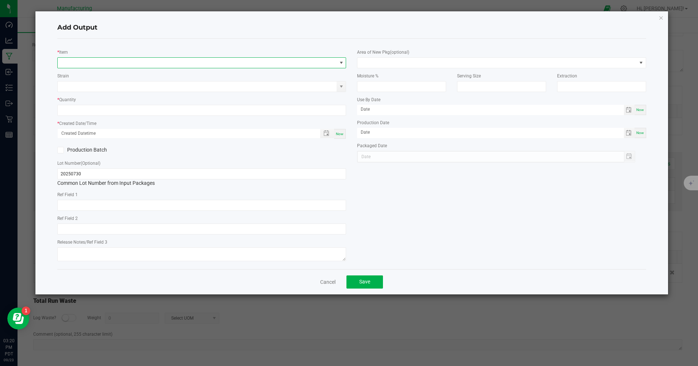
click at [69, 61] on span "NO DATA FOUND" at bounding box center [197, 63] width 279 height 10
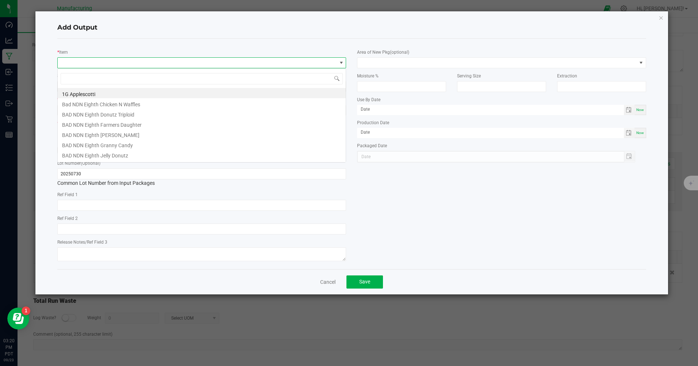
scroll to position [11, 289]
type input "house spe"
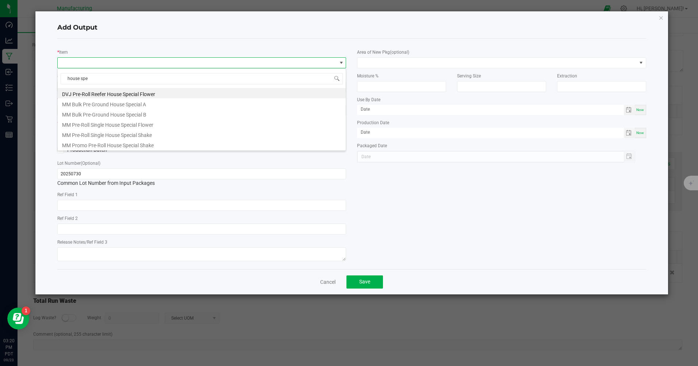
click at [96, 123] on li "MM Pre-Roll Single House Special Flower" at bounding box center [202, 124] width 288 height 10
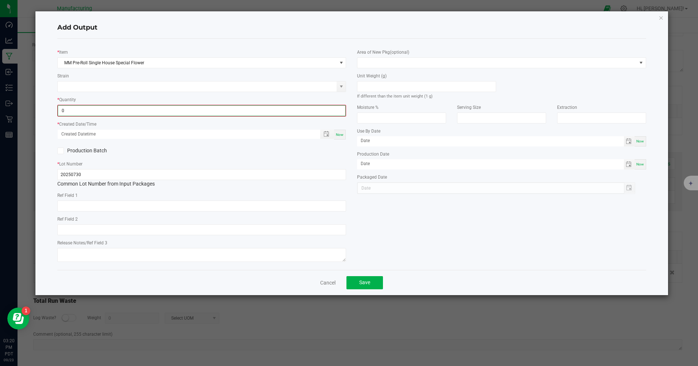
click at [77, 111] on input "0" at bounding box center [201, 110] width 287 height 10
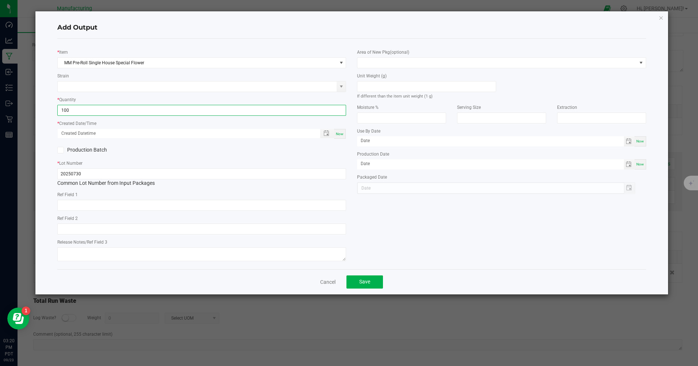
type input "100 ea"
click at [341, 136] on span "Now" at bounding box center [340, 134] width 8 height 4
type input "[DATE] 3:20 PM"
type input "[DATE]"
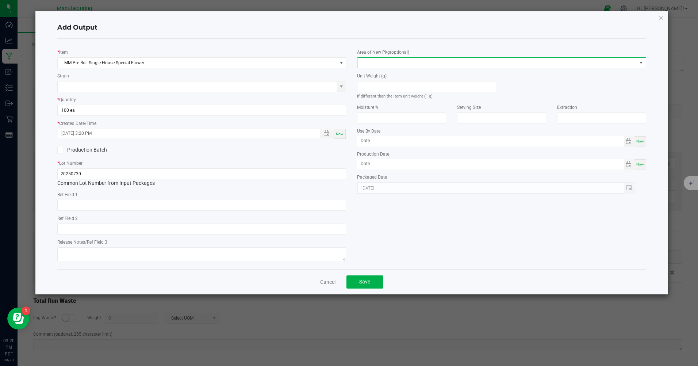
click at [387, 61] on span at bounding box center [496, 63] width 279 height 10
click at [387, 154] on li "Inventory Room" at bounding box center [502, 156] width 288 height 12
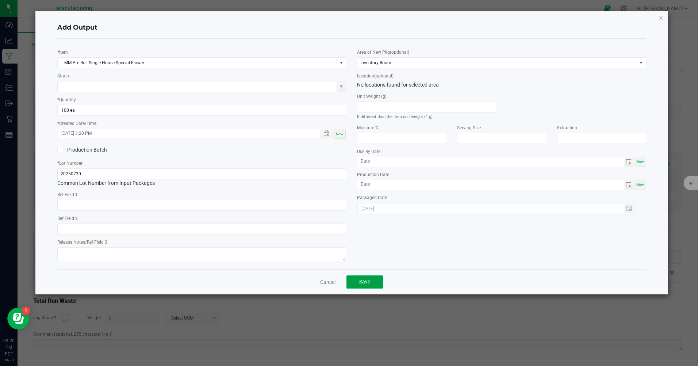
click at [370, 282] on button "Save" at bounding box center [364, 281] width 36 height 13
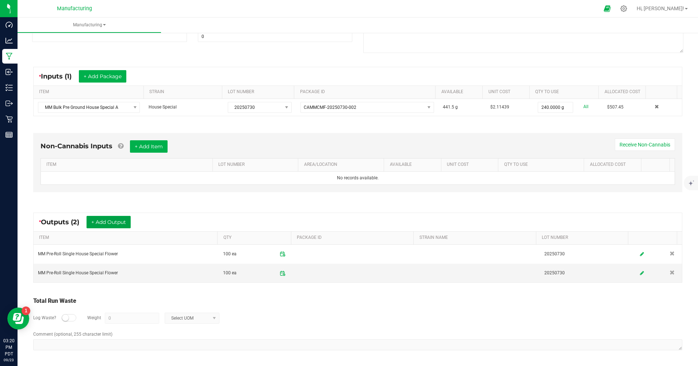
scroll to position [0, 0]
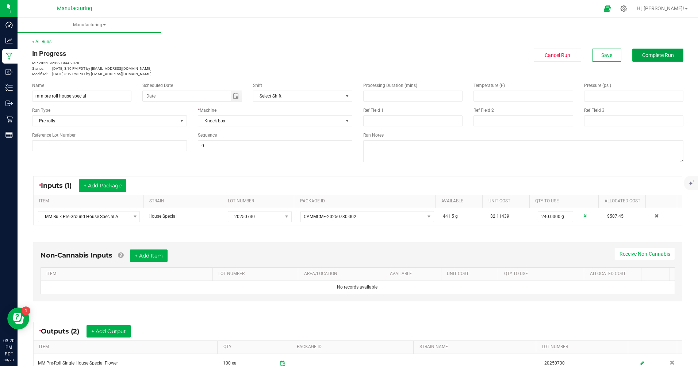
click at [652, 60] on button "Complete Run" at bounding box center [657, 55] width 51 height 13
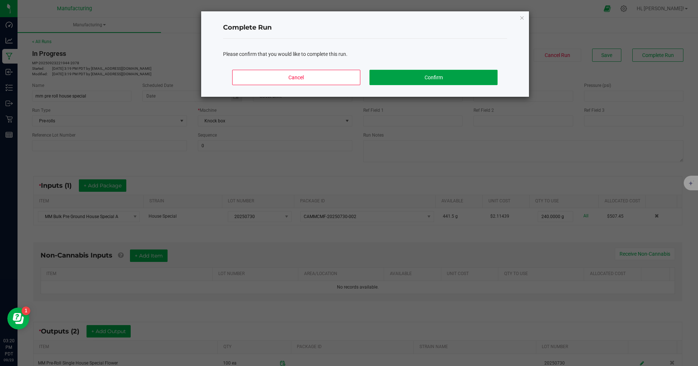
click at [436, 78] on button "Confirm" at bounding box center [433, 77] width 128 height 15
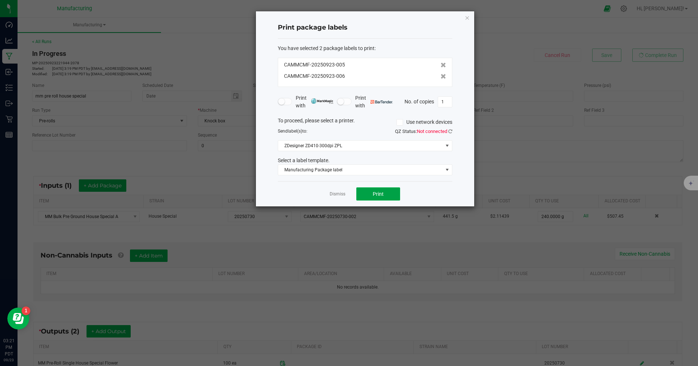
click at [384, 195] on button "Print" at bounding box center [378, 193] width 44 height 13
click at [466, 18] on icon "button" at bounding box center [467, 17] width 5 height 9
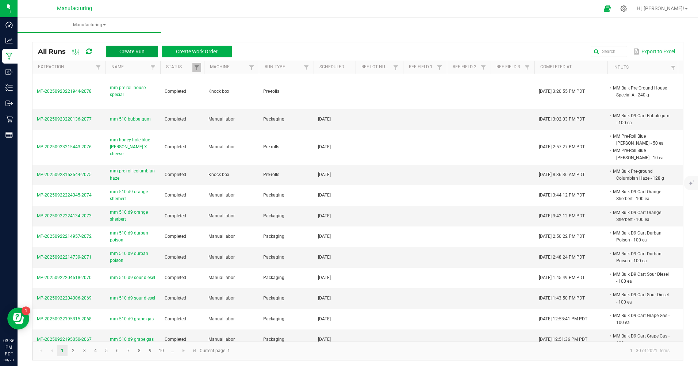
click at [139, 53] on span "Create Run" at bounding box center [131, 52] width 25 height 6
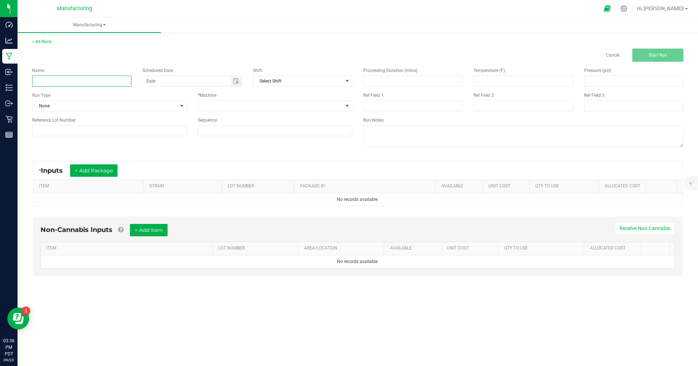
click at [106, 82] on input at bounding box center [81, 81] width 99 height 11
type input "mm 510 d9 grape gas"
click at [178, 105] on span at bounding box center [181, 106] width 9 height 10
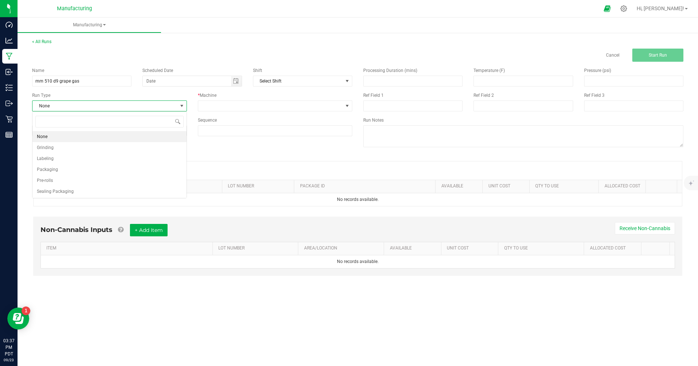
scroll to position [11, 154]
click at [55, 167] on span "Packaging" at bounding box center [47, 169] width 21 height 7
click at [235, 78] on span "Toggle calendar" at bounding box center [236, 81] width 11 height 10
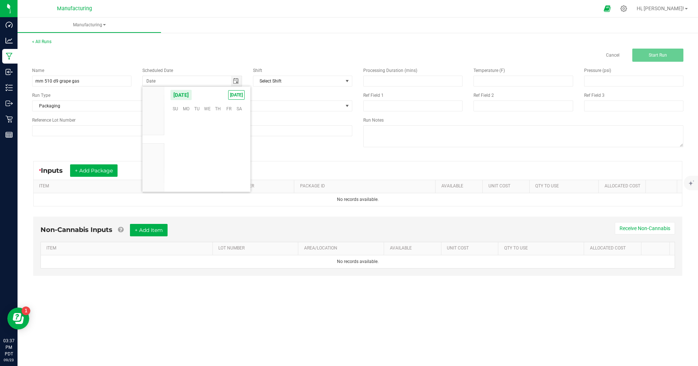
scroll to position [118366, 0]
click at [228, 95] on span "[DATE]" at bounding box center [236, 94] width 16 height 9
type input "[DATE]"
click at [349, 104] on span at bounding box center [347, 106] width 6 height 6
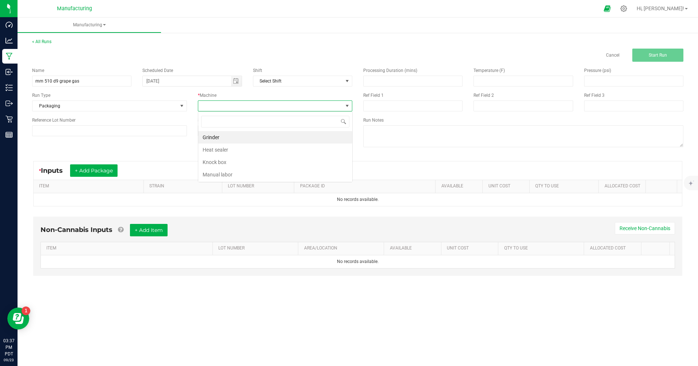
scroll to position [11, 154]
click at [219, 177] on li "Manual labor" at bounding box center [275, 174] width 154 height 12
click at [105, 174] on button "+ Add Package" at bounding box center [93, 170] width 47 height 12
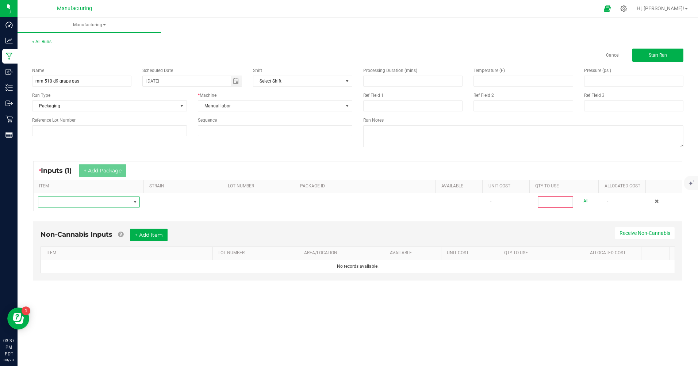
click at [97, 199] on span "NO DATA FOUND" at bounding box center [84, 202] width 92 height 10
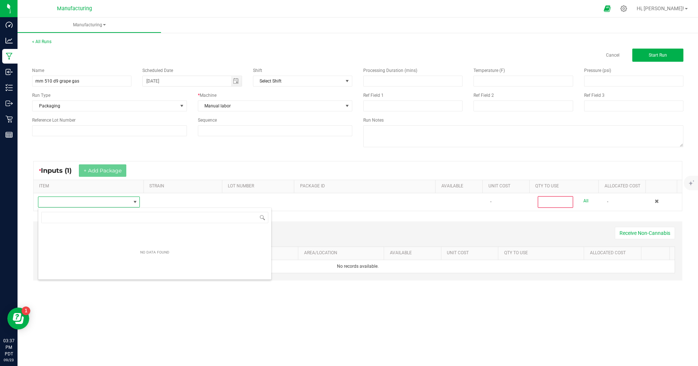
scroll to position [11, 101]
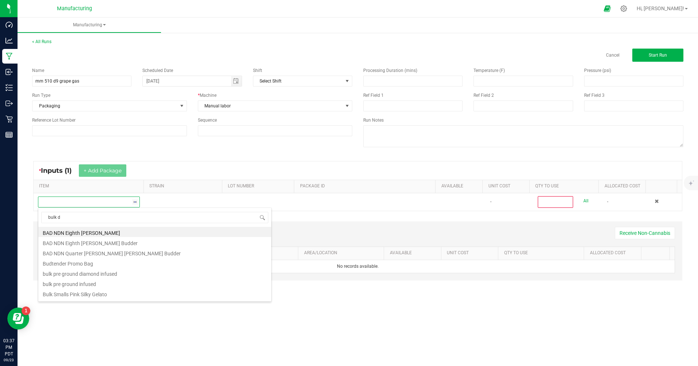
type input "bulk d9"
click at [123, 258] on li "MM Bulk D9 Cart Fruity Pebbles" at bounding box center [154, 262] width 233 height 10
type input "0"
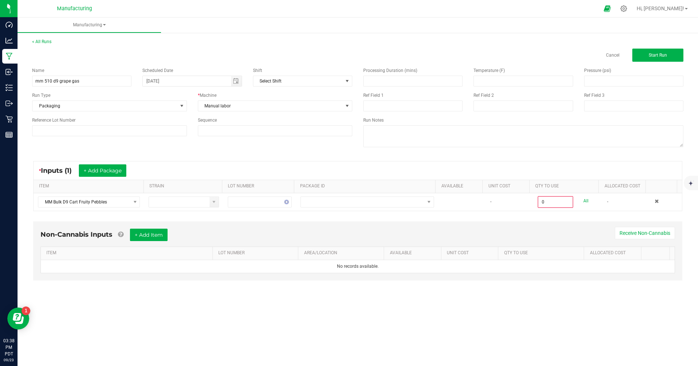
click at [123, 258] on th "ITEM" at bounding box center [127, 253] width 172 height 13
click at [136, 202] on span at bounding box center [135, 202] width 6 height 6
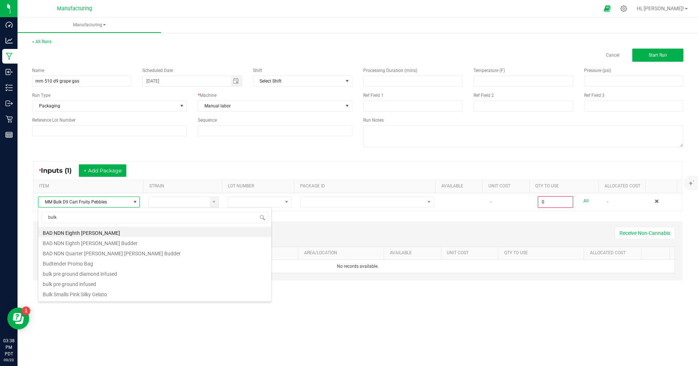
scroll to position [152, 0]
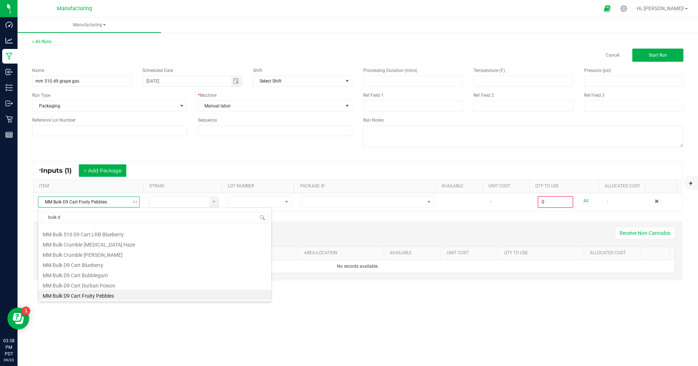
type input "bulk d9"
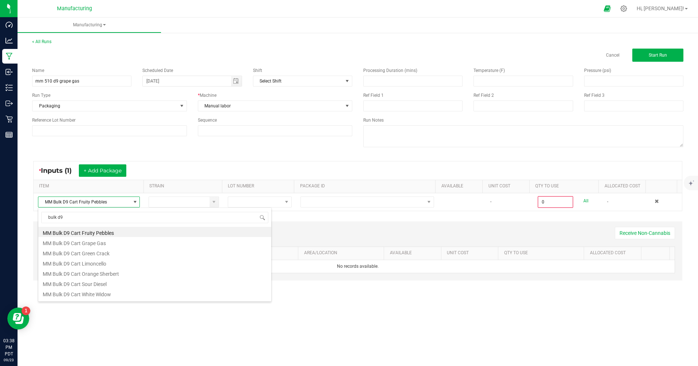
click at [105, 244] on li "MM Bulk D9 Cart Grape Gas" at bounding box center [154, 242] width 233 height 10
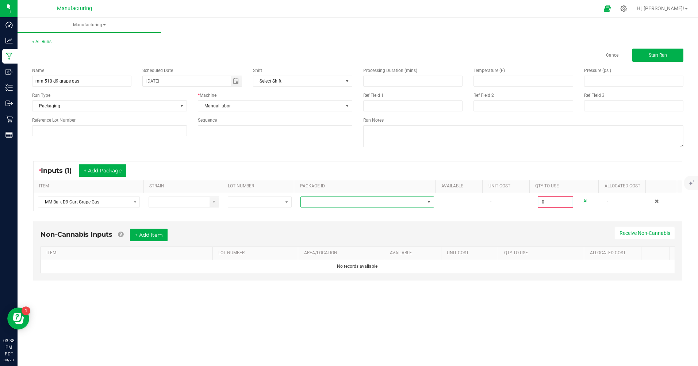
click at [315, 205] on span at bounding box center [363, 202] width 124 height 10
click at [365, 234] on li "CAMMCMF-20250702-212" at bounding box center [364, 233] width 132 height 12
click at [583, 201] on div "0 ea All" at bounding box center [567, 202] width 61 height 12
click at [583, 201] on link "All" at bounding box center [585, 201] width 5 height 10
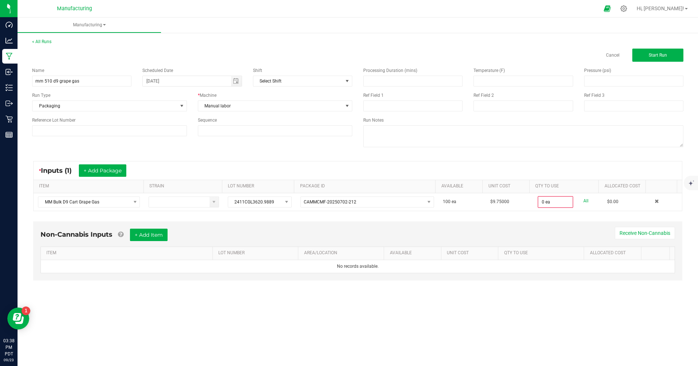
type input "100 ea"
click at [651, 59] on button "Start Run" at bounding box center [657, 55] width 51 height 13
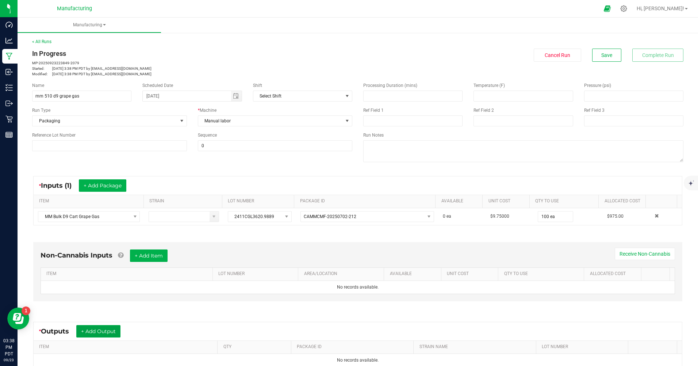
click at [91, 327] on button "+ Add Output" at bounding box center [98, 331] width 44 height 12
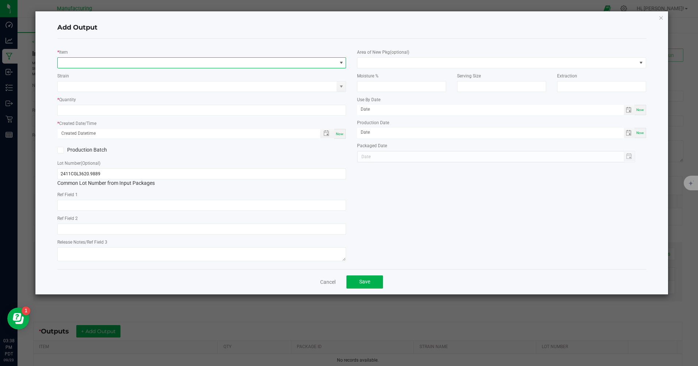
click at [207, 62] on span "NO DATA FOUND" at bounding box center [197, 63] width 279 height 10
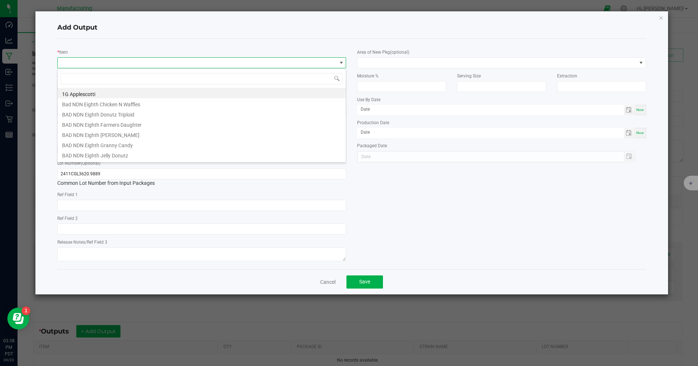
scroll to position [11, 289]
type input "mm 510"
click at [104, 132] on li "MM 510 Cart D9 Grape Gas" at bounding box center [202, 134] width 288 height 10
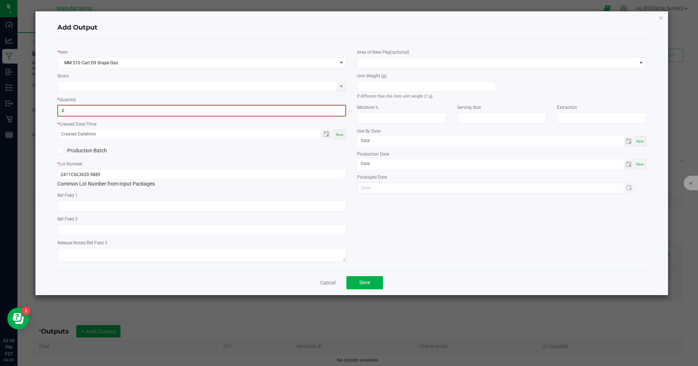
click at [118, 112] on input "0" at bounding box center [201, 110] width 287 height 10
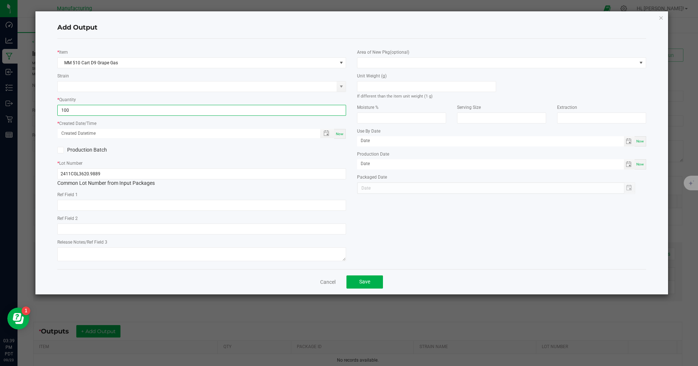
type input "100 ea"
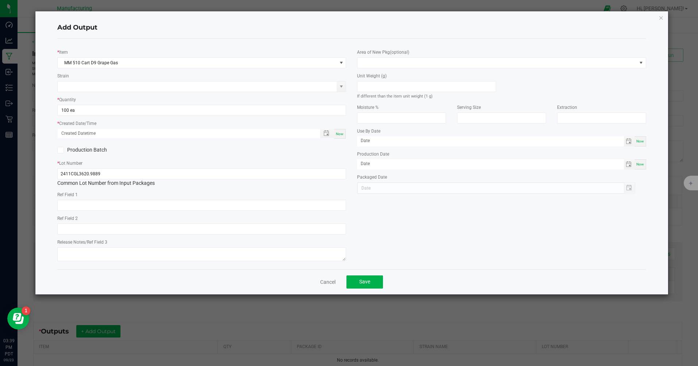
click at [340, 132] on div "Now" at bounding box center [340, 134] width 12 height 10
type input "[DATE] 3:39 PM"
type input "[DATE]"
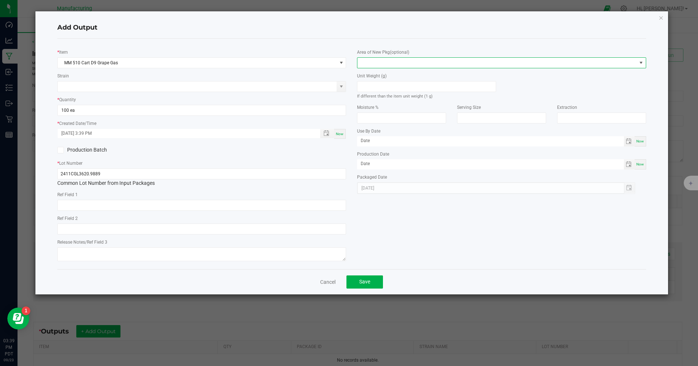
click at [380, 62] on span at bounding box center [496, 63] width 279 height 10
click at [402, 156] on li "Inventory Room" at bounding box center [502, 156] width 288 height 12
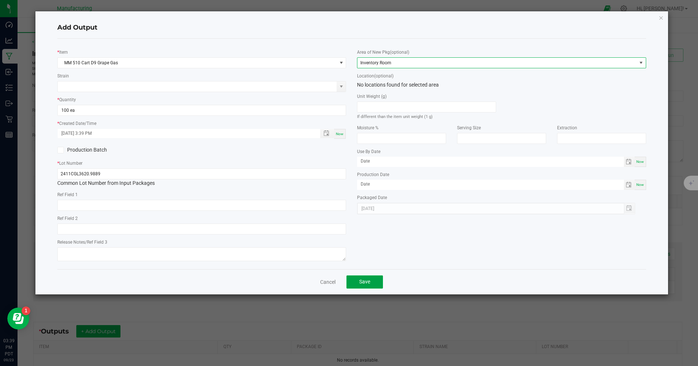
click at [362, 284] on span "Save" at bounding box center [364, 281] width 11 height 6
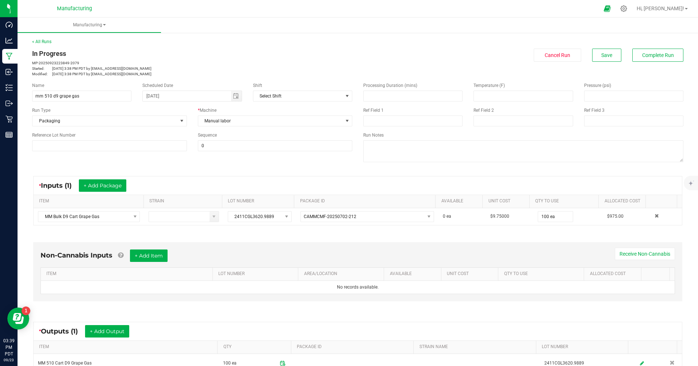
click at [650, 64] on div "In Progress MP-20250923223849-2079 Started: [DATE] 3:38 PM PDT by [EMAIL_ADDRES…" at bounding box center [358, 63] width 662 height 28
click at [648, 57] on span "Complete Run" at bounding box center [658, 55] width 32 height 6
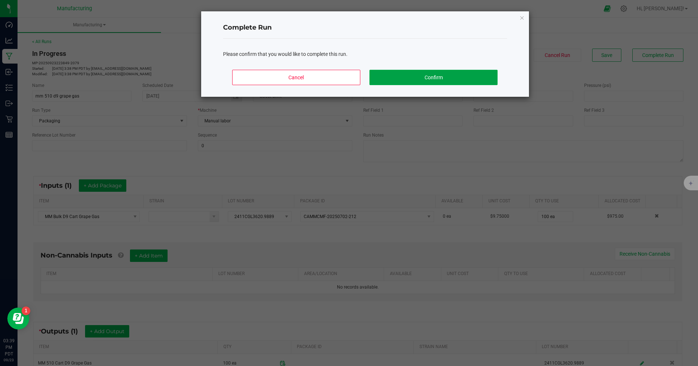
click at [417, 77] on button "Confirm" at bounding box center [433, 77] width 128 height 15
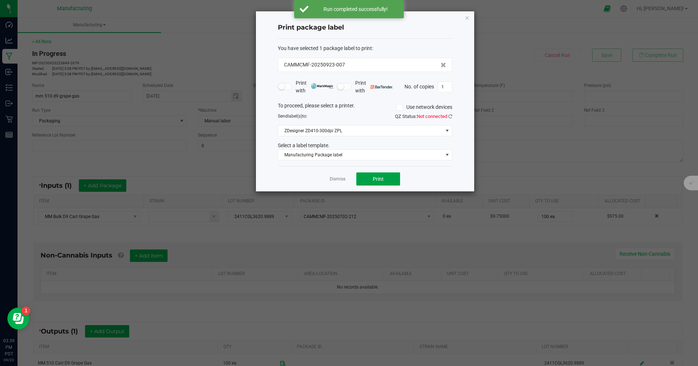
click at [394, 180] on button "Print" at bounding box center [378, 178] width 44 height 13
click at [447, 89] on input "1" at bounding box center [445, 87] width 14 height 10
click at [455, 161] on div "Print package label You have selected 1 package label to print : CAMMCMF-202509…" at bounding box center [365, 101] width 218 height 180
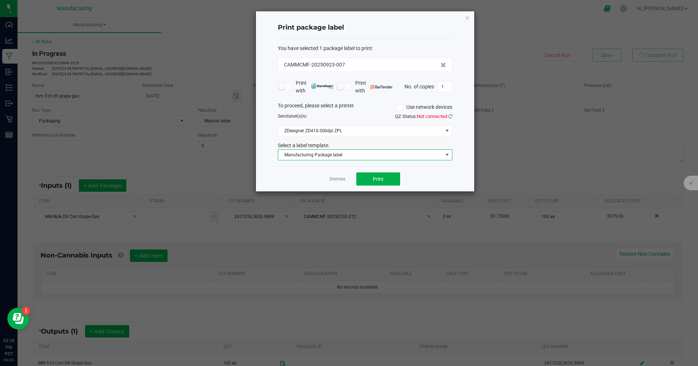
click at [445, 152] on span at bounding box center [447, 155] width 6 height 6
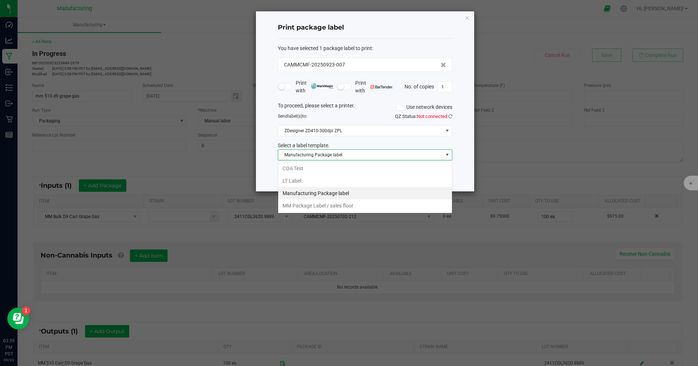
scroll to position [11, 174]
click at [324, 210] on li "MM Package Label / sales floor" at bounding box center [365, 205] width 174 height 12
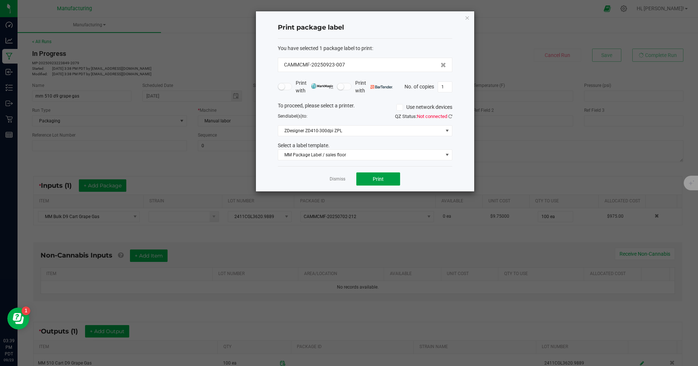
click at [385, 178] on button "Print" at bounding box center [378, 178] width 44 height 13
click at [440, 88] on input "1" at bounding box center [445, 87] width 14 height 10
type input "100"
click at [442, 174] on div "Dismiss Print" at bounding box center [365, 178] width 174 height 25
click at [391, 181] on button "Print" at bounding box center [378, 178] width 44 height 13
